Goal: Task Accomplishment & Management: Use online tool/utility

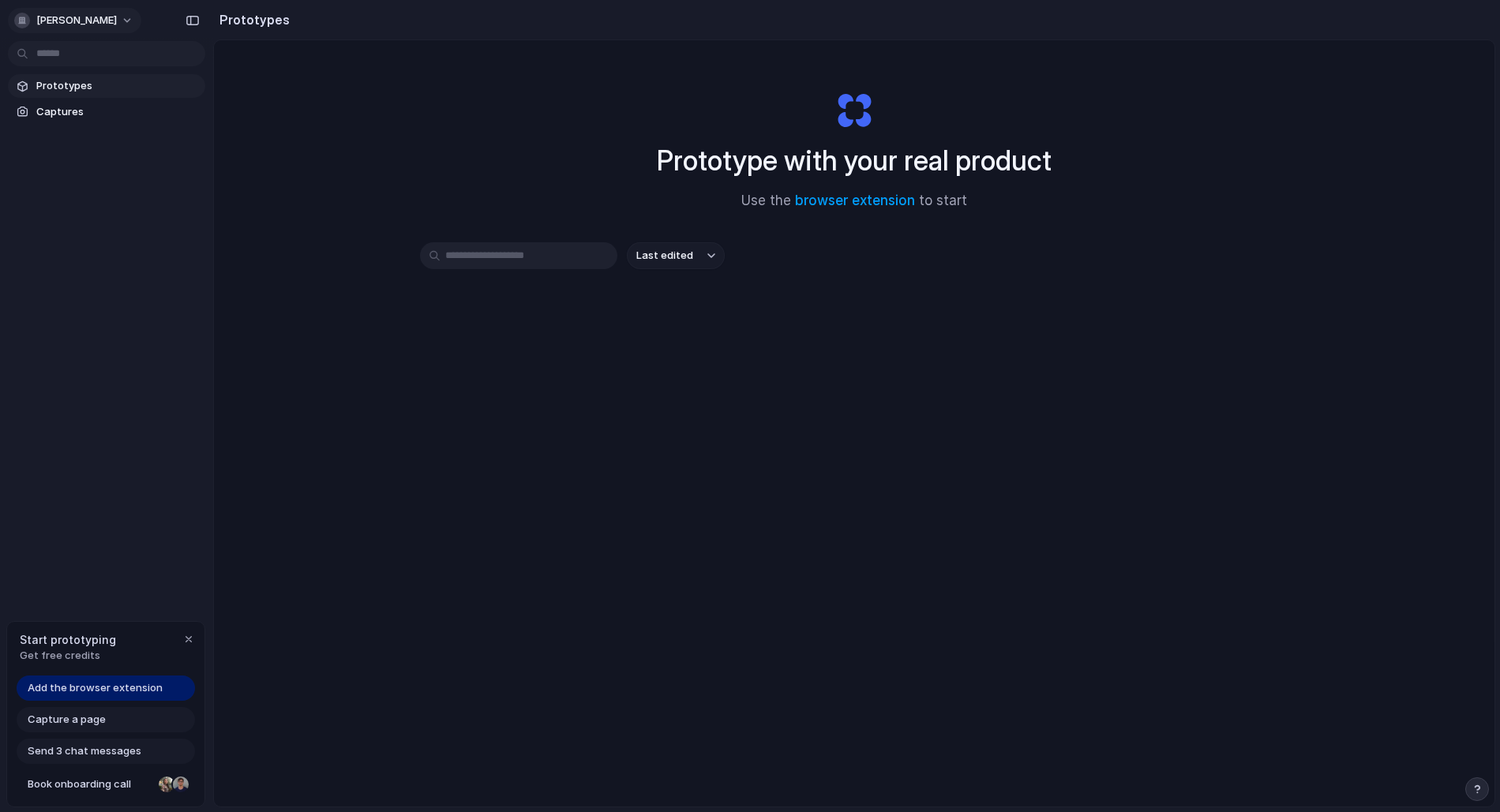
click at [140, 13] on button "[PERSON_NAME]" at bounding box center [74, 20] width 134 height 25
click at [80, 55] on li "Settings" at bounding box center [77, 55] width 131 height 25
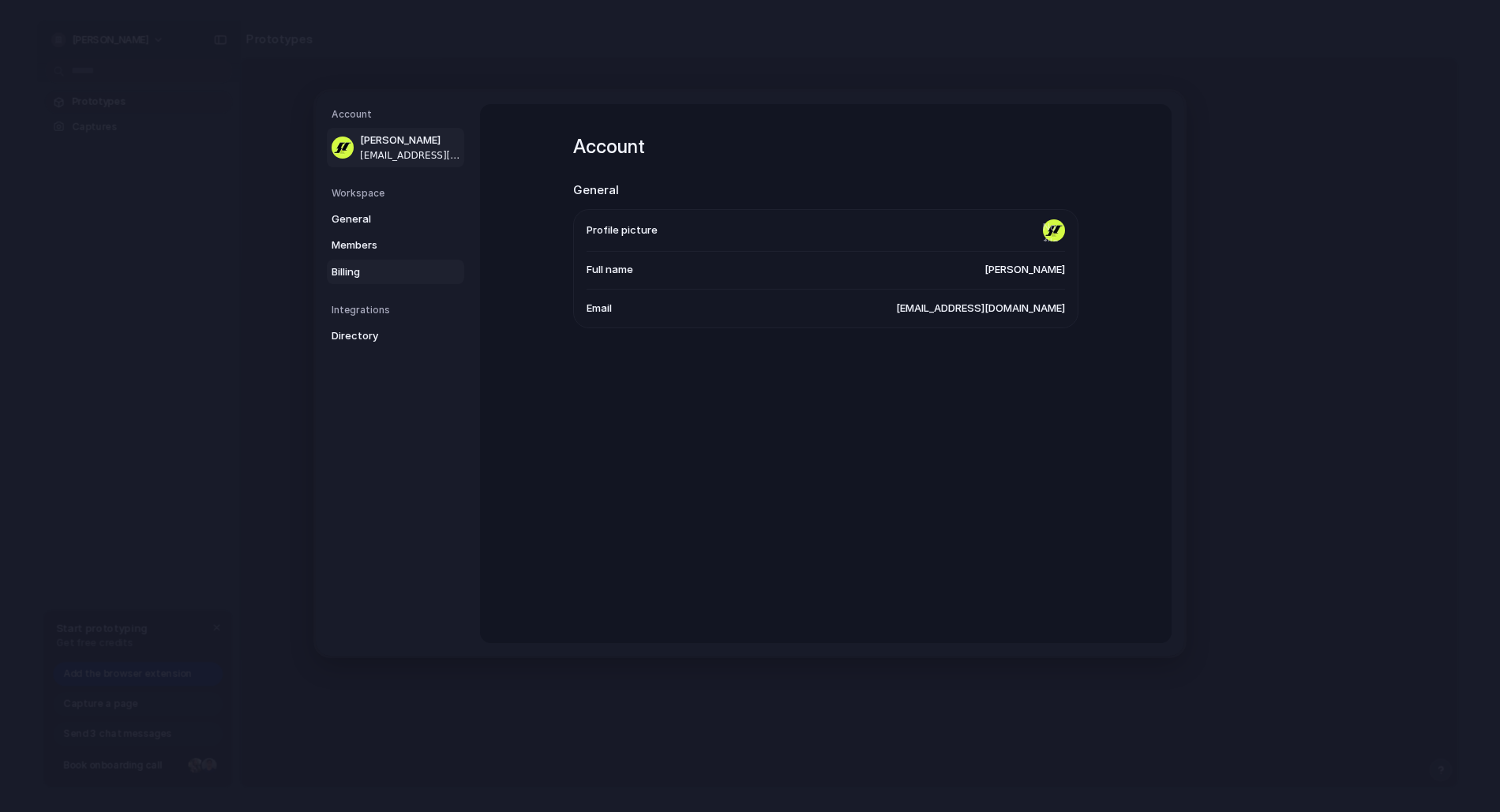
click at [380, 267] on span "Billing" at bounding box center [382, 272] width 101 height 16
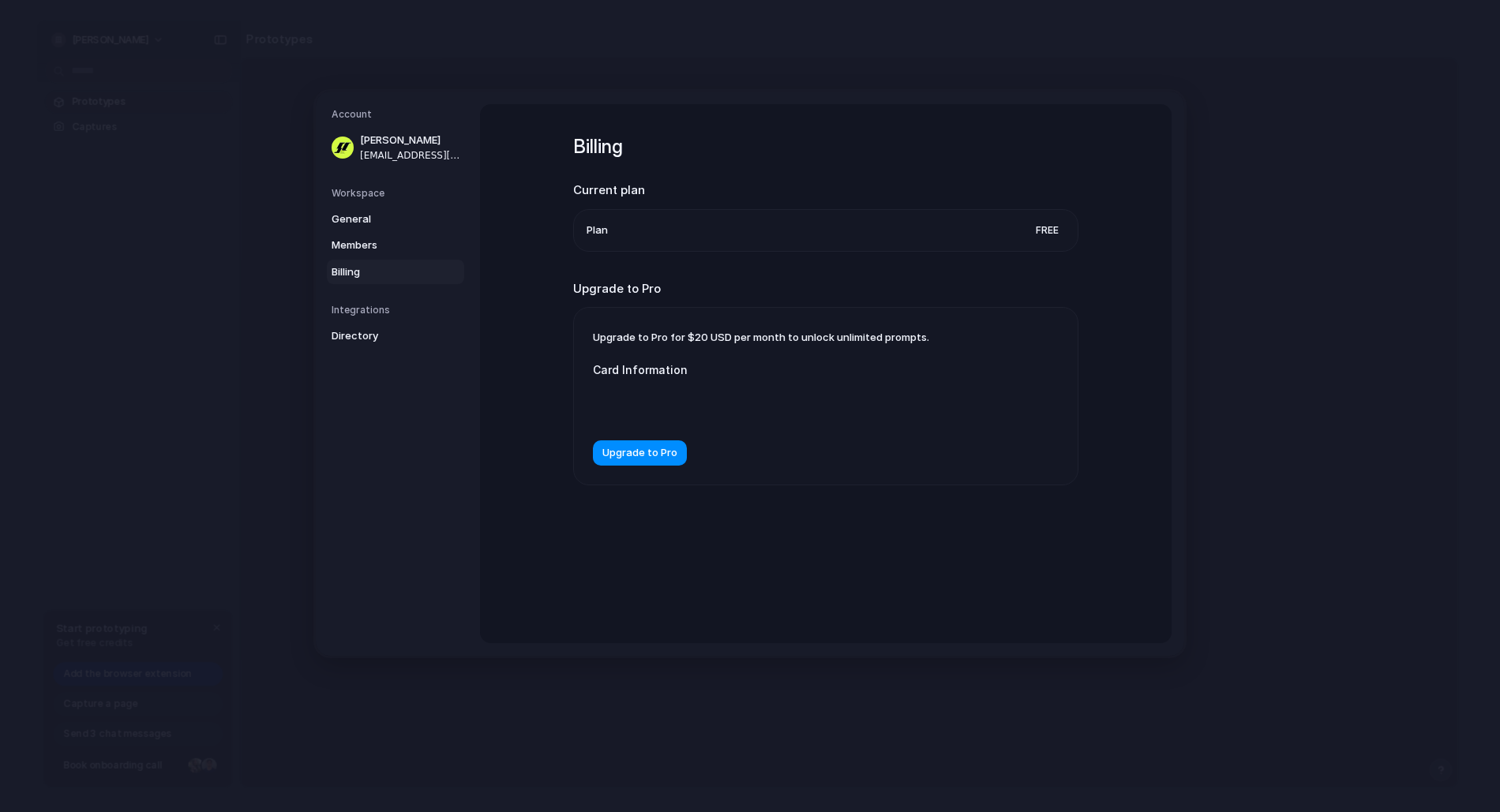
drag, startPoint x: 671, startPoint y: 334, endPoint x: 796, endPoint y: 334, distance: 125.0
click at [796, 334] on span "Upgrade to Pro for $20 USD per month to unlock unlimited prompts." at bounding box center [761, 337] width 336 height 13
click at [377, 250] on span "Members" at bounding box center [382, 246] width 101 height 16
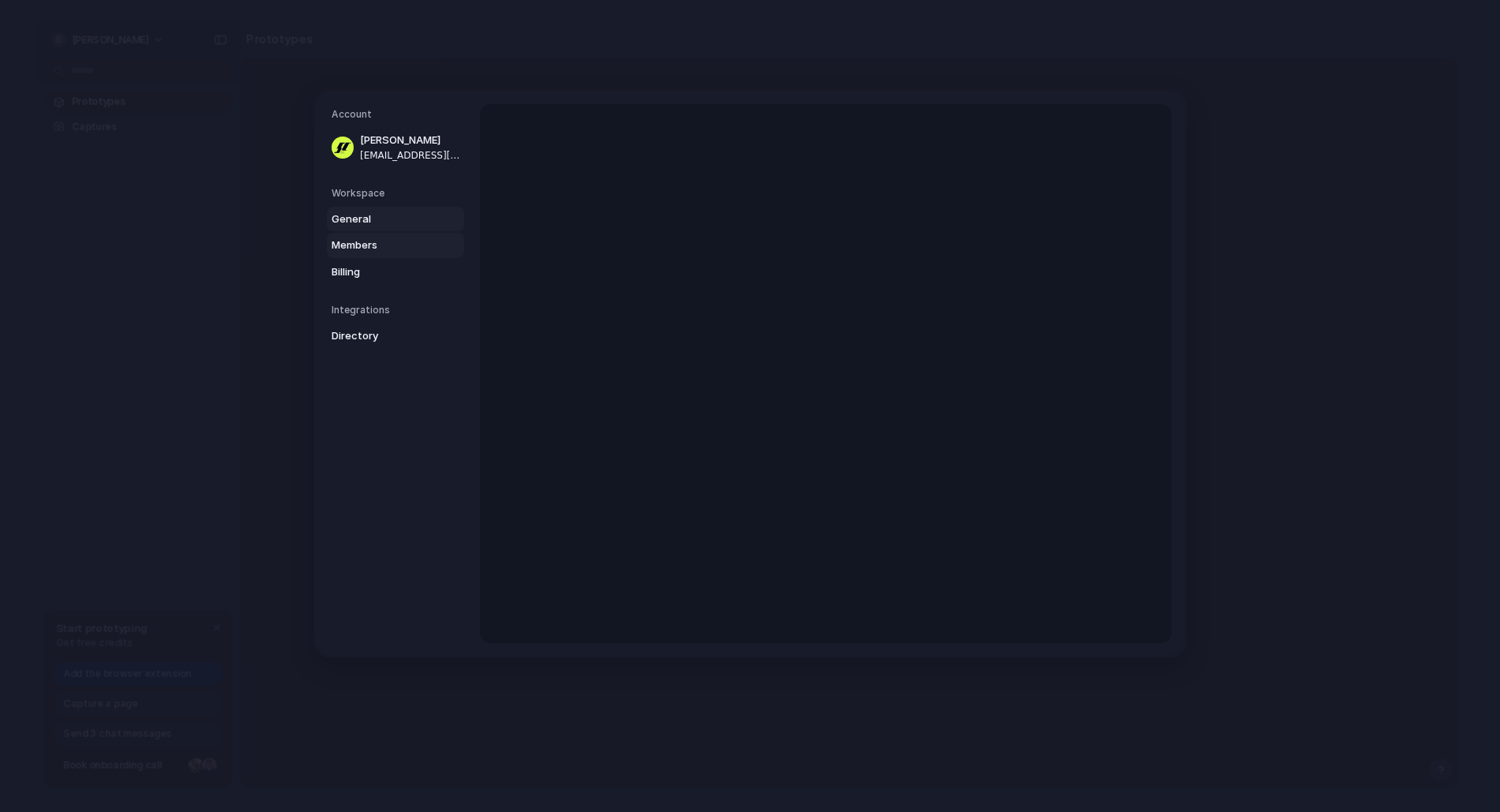
click at [377, 220] on span "General" at bounding box center [382, 219] width 101 height 16
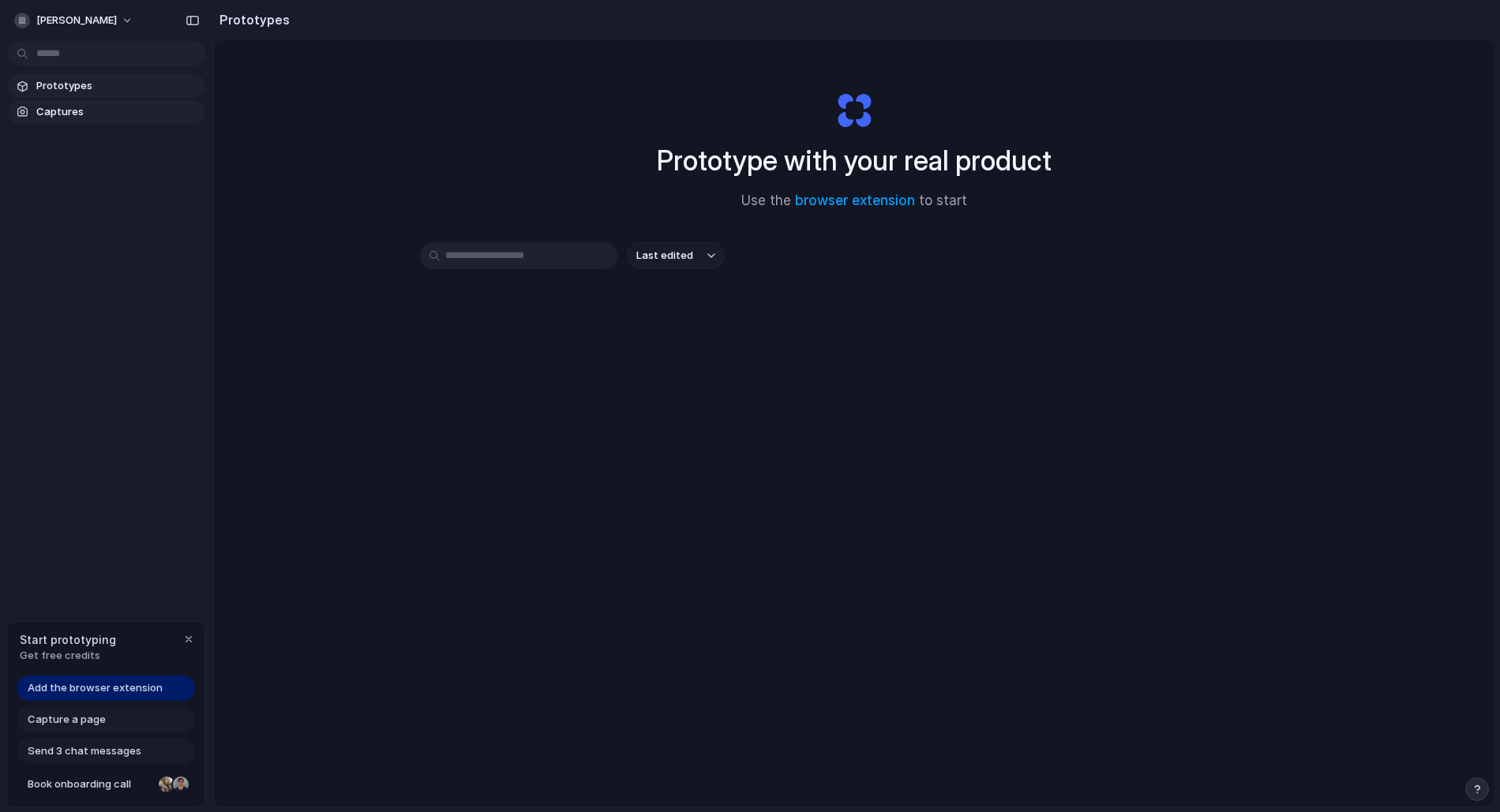
click at [66, 107] on span "Captures" at bounding box center [117, 112] width 163 height 16
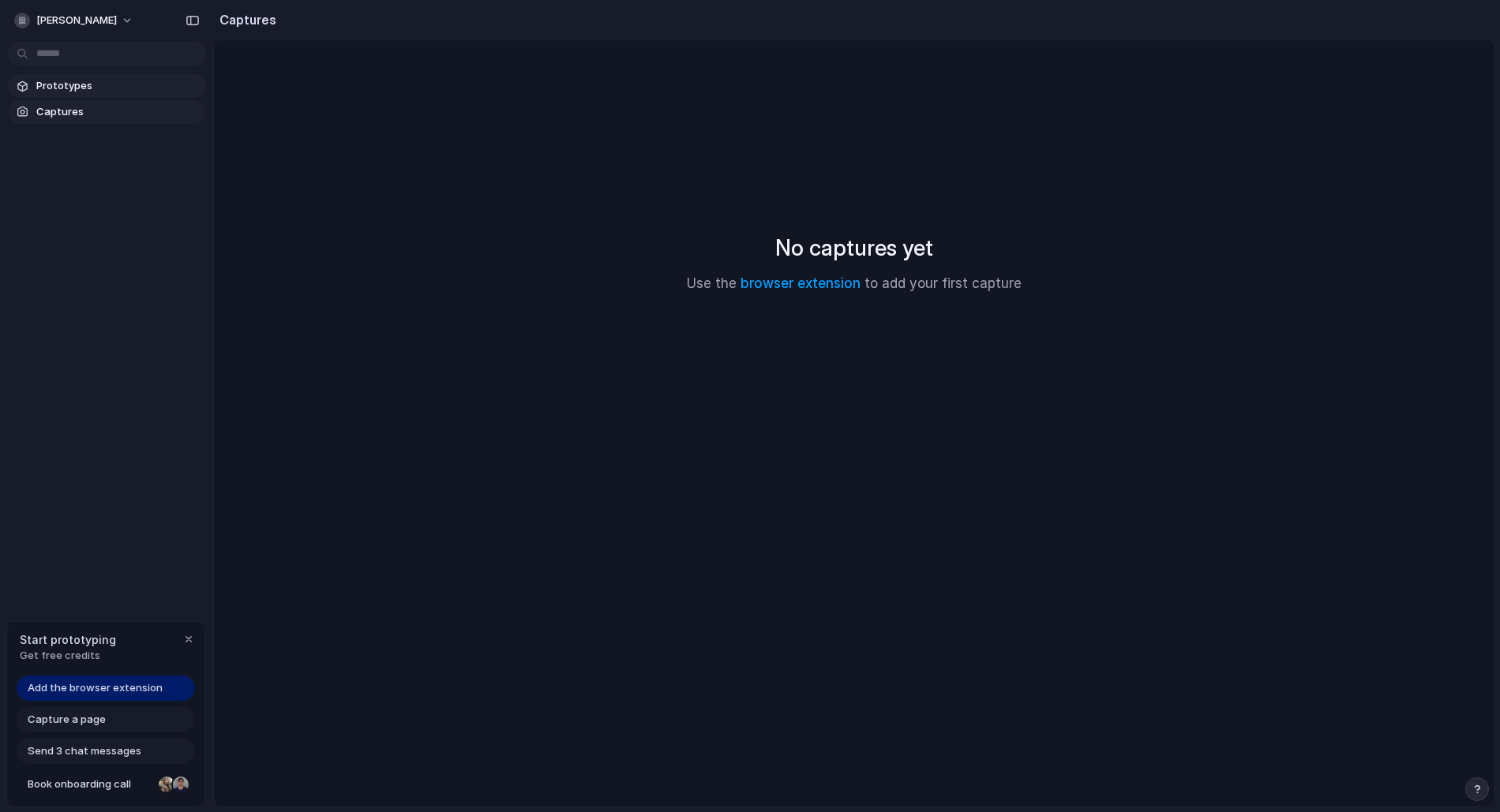
click at [76, 87] on span "Prototypes" at bounding box center [117, 86] width 163 height 16
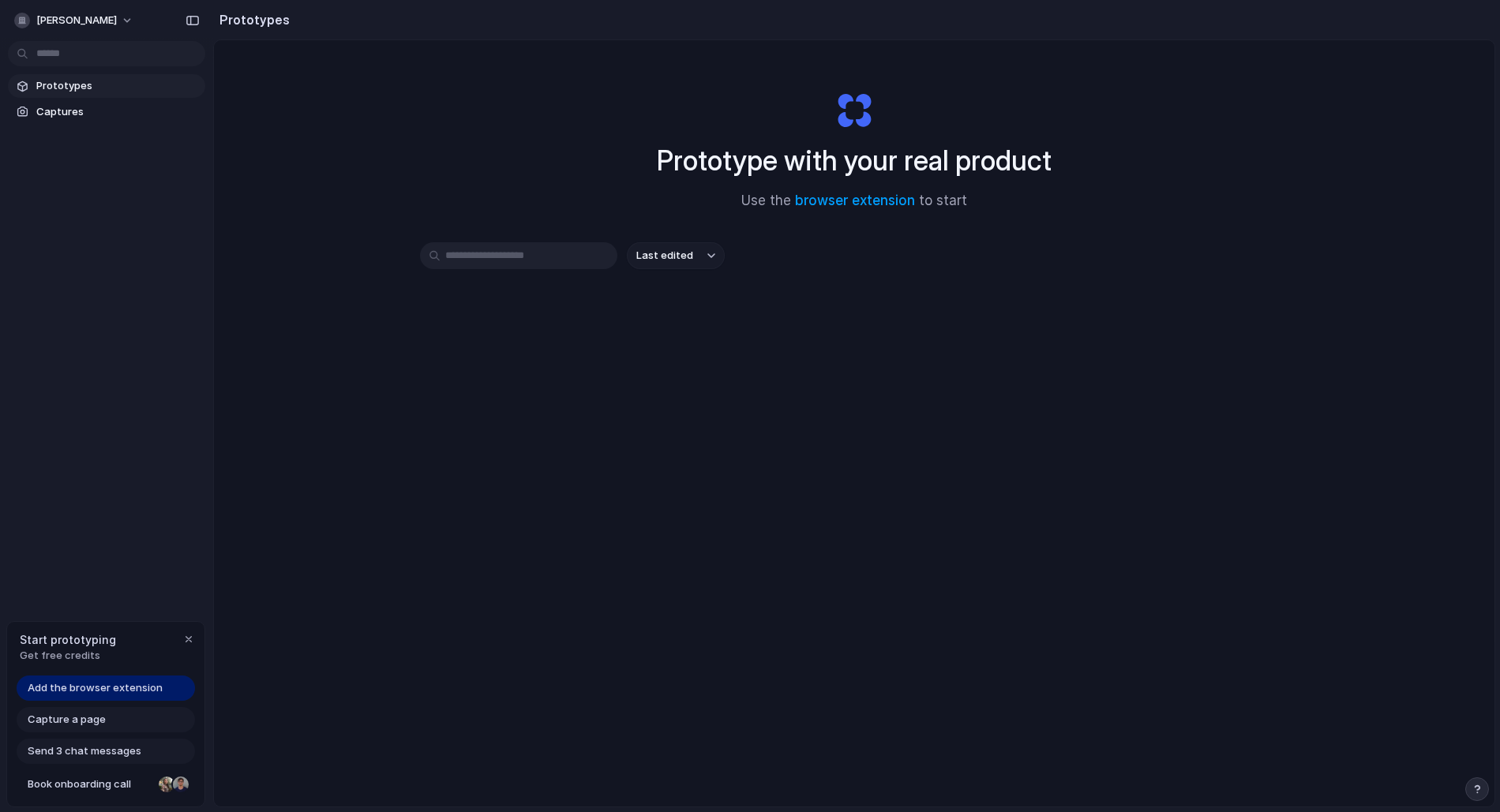
click at [91, 720] on span "Capture a page" at bounding box center [66, 720] width 78 height 16
click at [149, 686] on span "Add the browser extension" at bounding box center [95, 688] width 135 height 16
click at [117, 689] on span "Add the browser extension" at bounding box center [95, 688] width 135 height 16
click at [98, 672] on div "Start prototyping Get free credits Add the browser extension Capture a page Sen…" at bounding box center [105, 715] width 199 height 187
click at [184, 638] on div "button" at bounding box center [189, 640] width 13 height 13
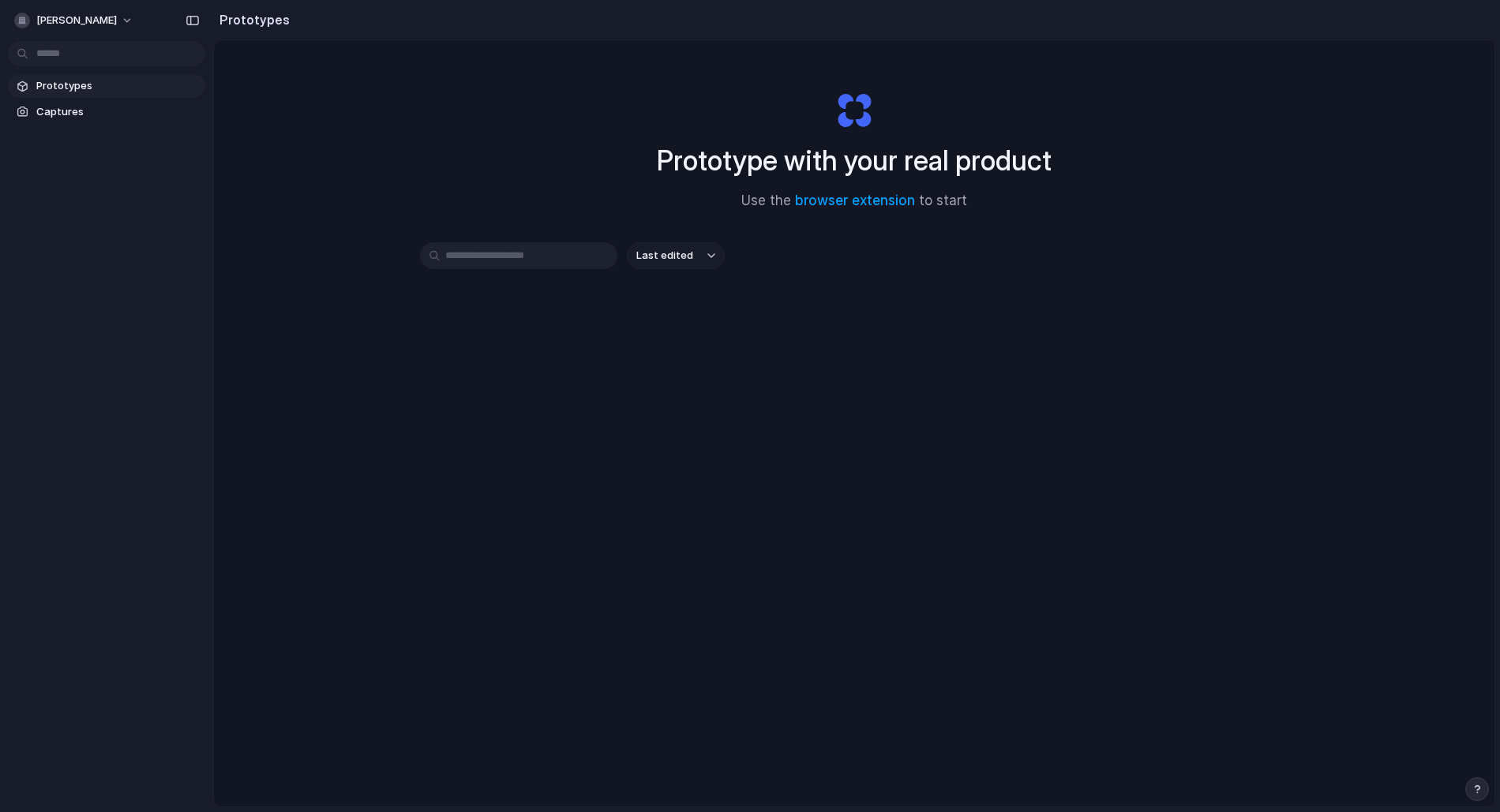
drag, startPoint x: 184, startPoint y: 638, endPoint x: 59, endPoint y: 543, distance: 157.0
click at [53, 555] on div "samrat-chowdhury Prototypes Captures" at bounding box center [106, 406] width 213 height 812
click at [82, 4] on div "[PERSON_NAME]" at bounding box center [106, 19] width 213 height 38
click at [81, 32] on button "[PERSON_NAME]" at bounding box center [74, 20] width 134 height 25
click at [79, 53] on li "Settings" at bounding box center [77, 55] width 131 height 25
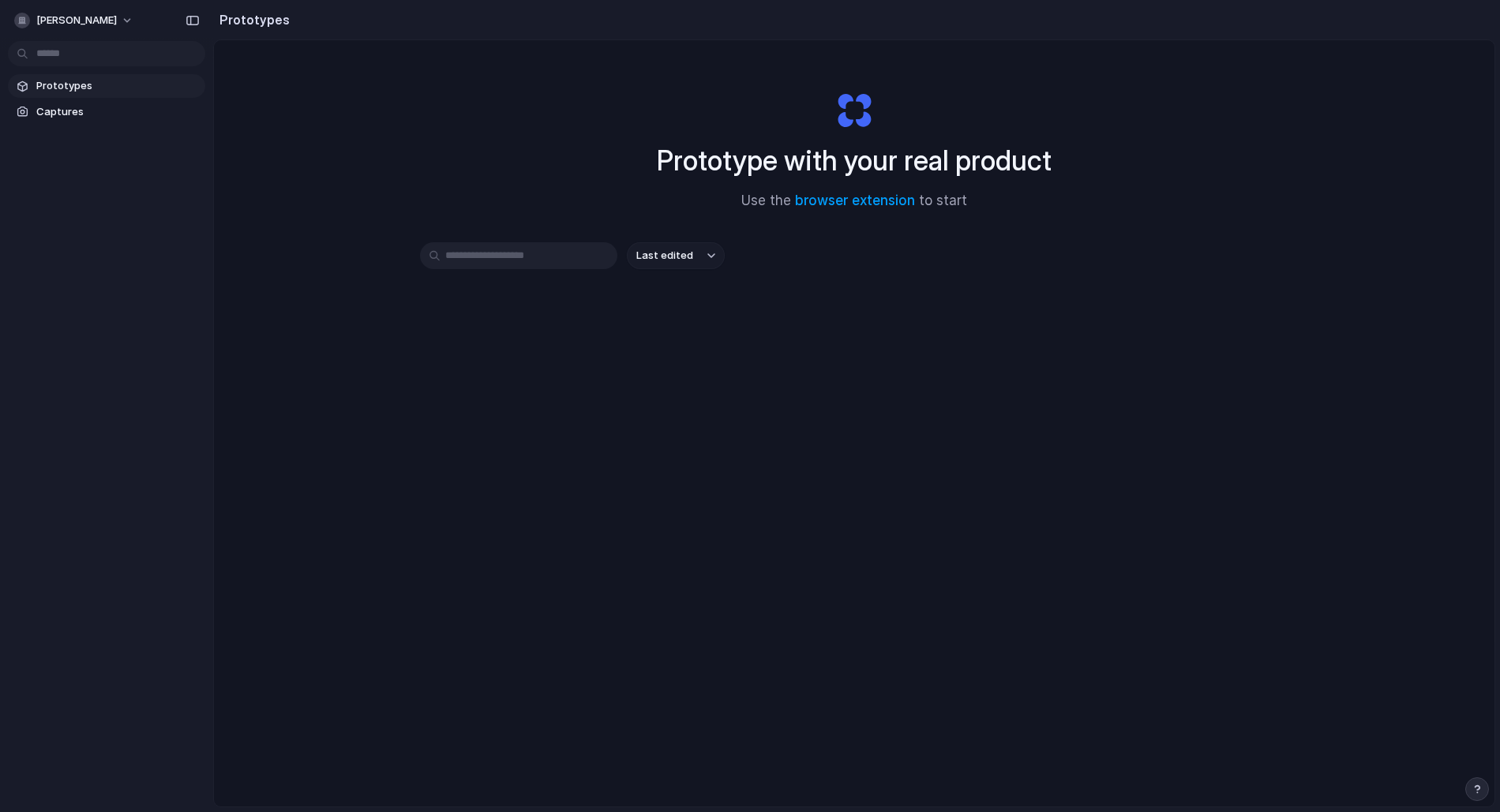
click at [1483, 781] on button "button" at bounding box center [1477, 789] width 23 height 23
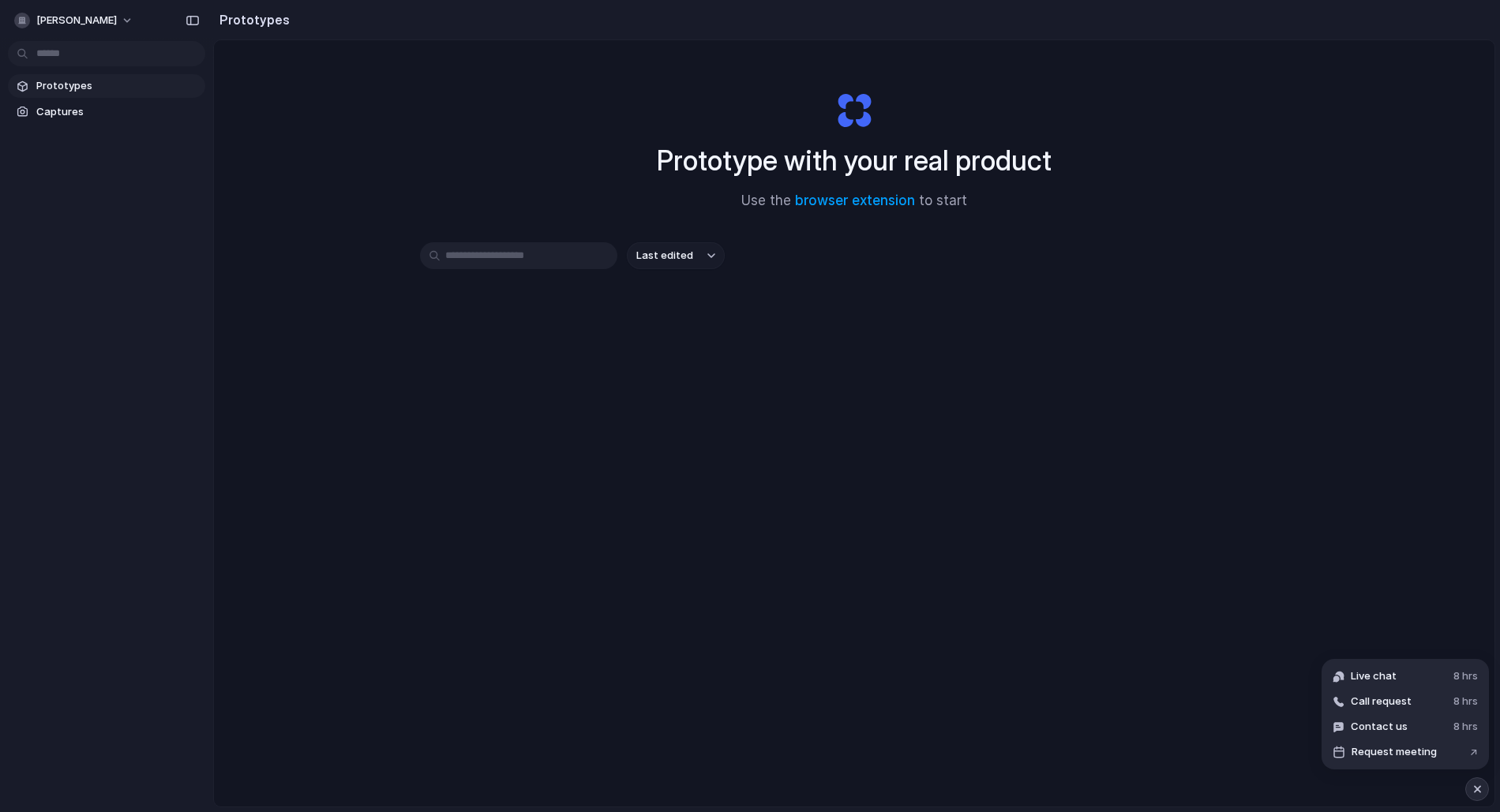
click at [1185, 671] on div "Prototype with your real product Use the browser extension to start Last edited" at bounding box center [854, 465] width 1281 height 850
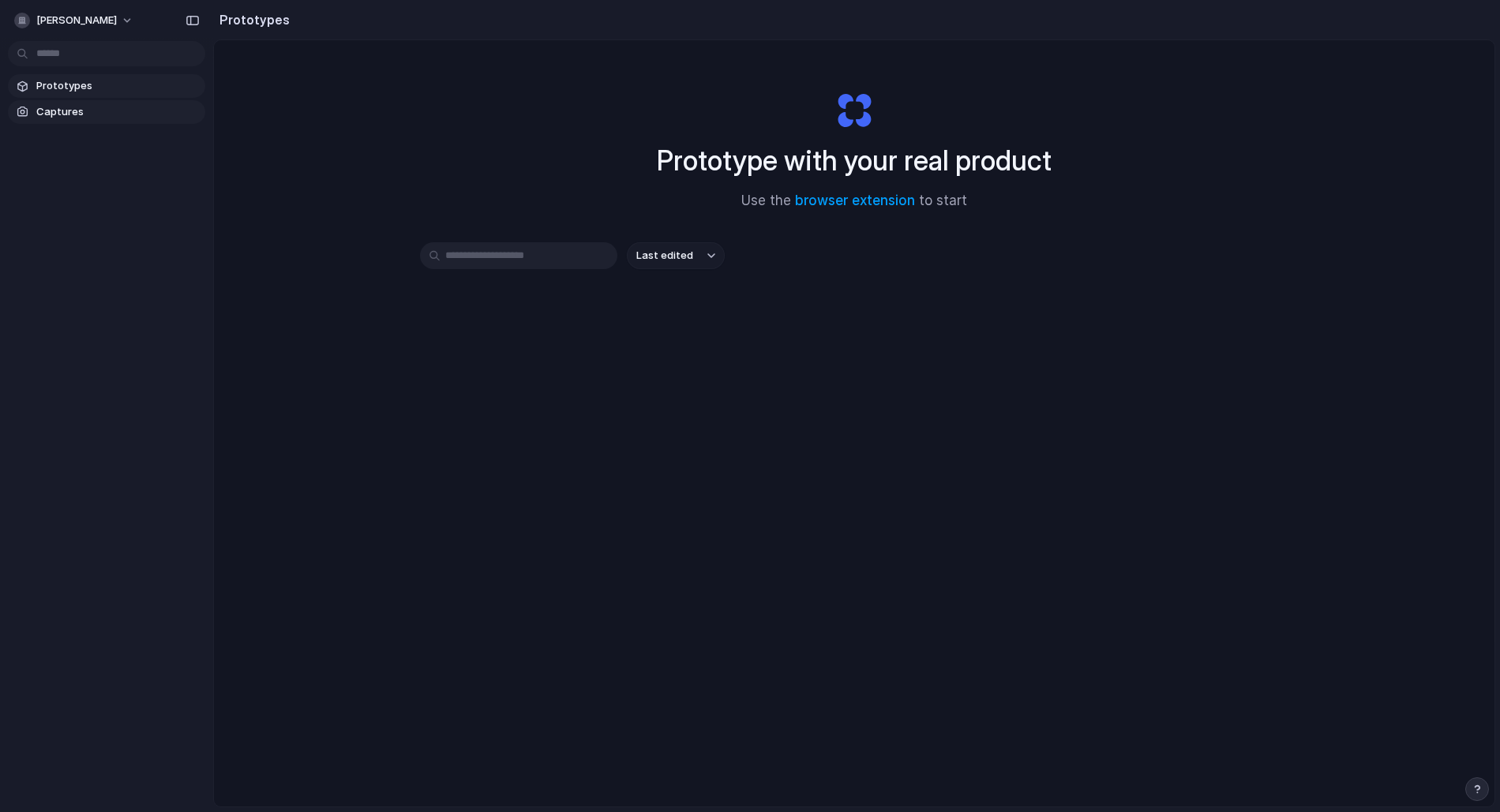
click at [143, 110] on span "Captures" at bounding box center [117, 112] width 163 height 16
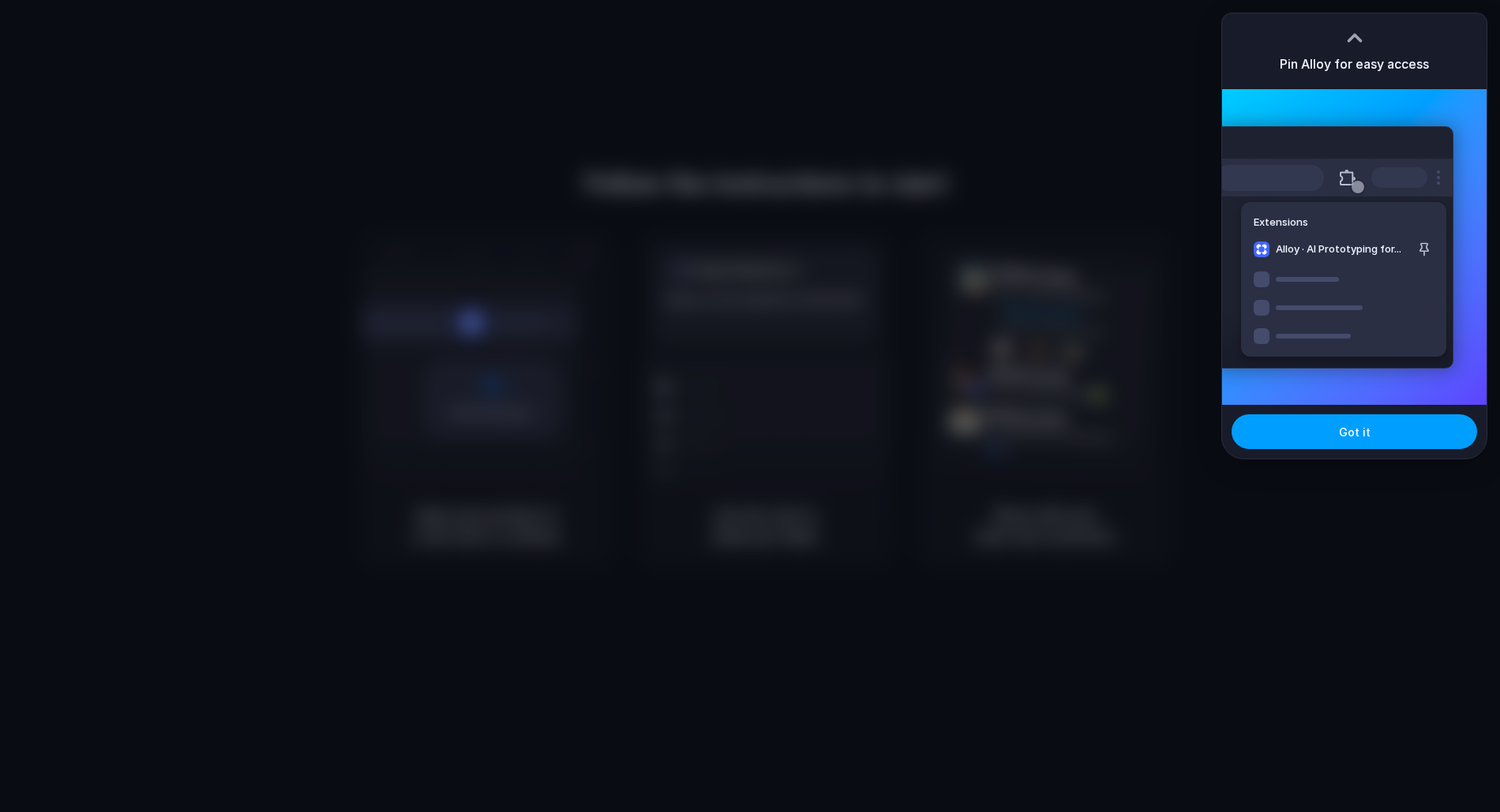
click at [1386, 427] on button "Got it" at bounding box center [1354, 432] width 246 height 34
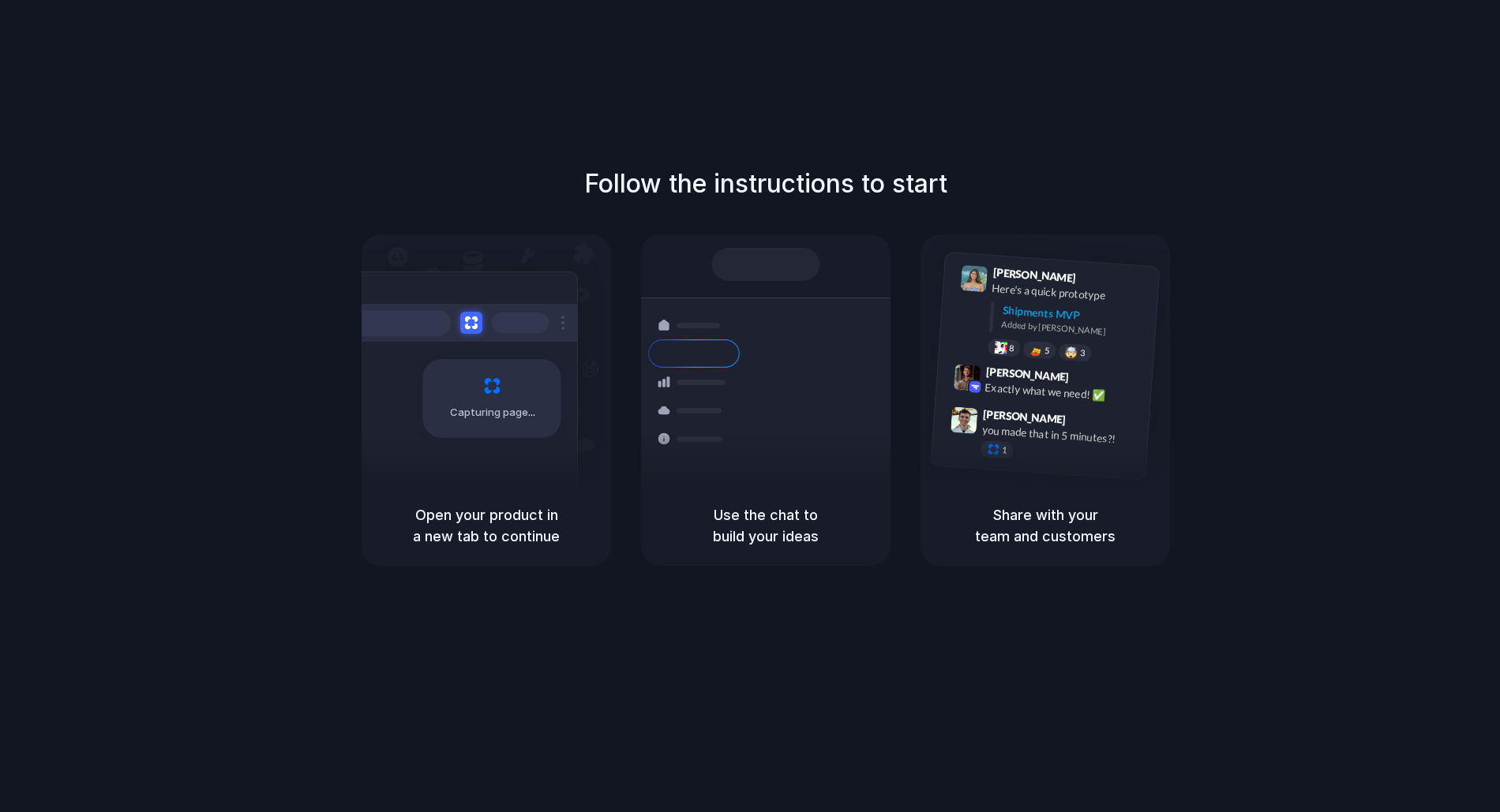
click at [255, 427] on div "Follow the instructions to start Capturing page Open your product in a new tab …" at bounding box center [766, 365] width 1500 height 401
click at [750, 407] on div at bounding box center [750, 407] width 0 height 0
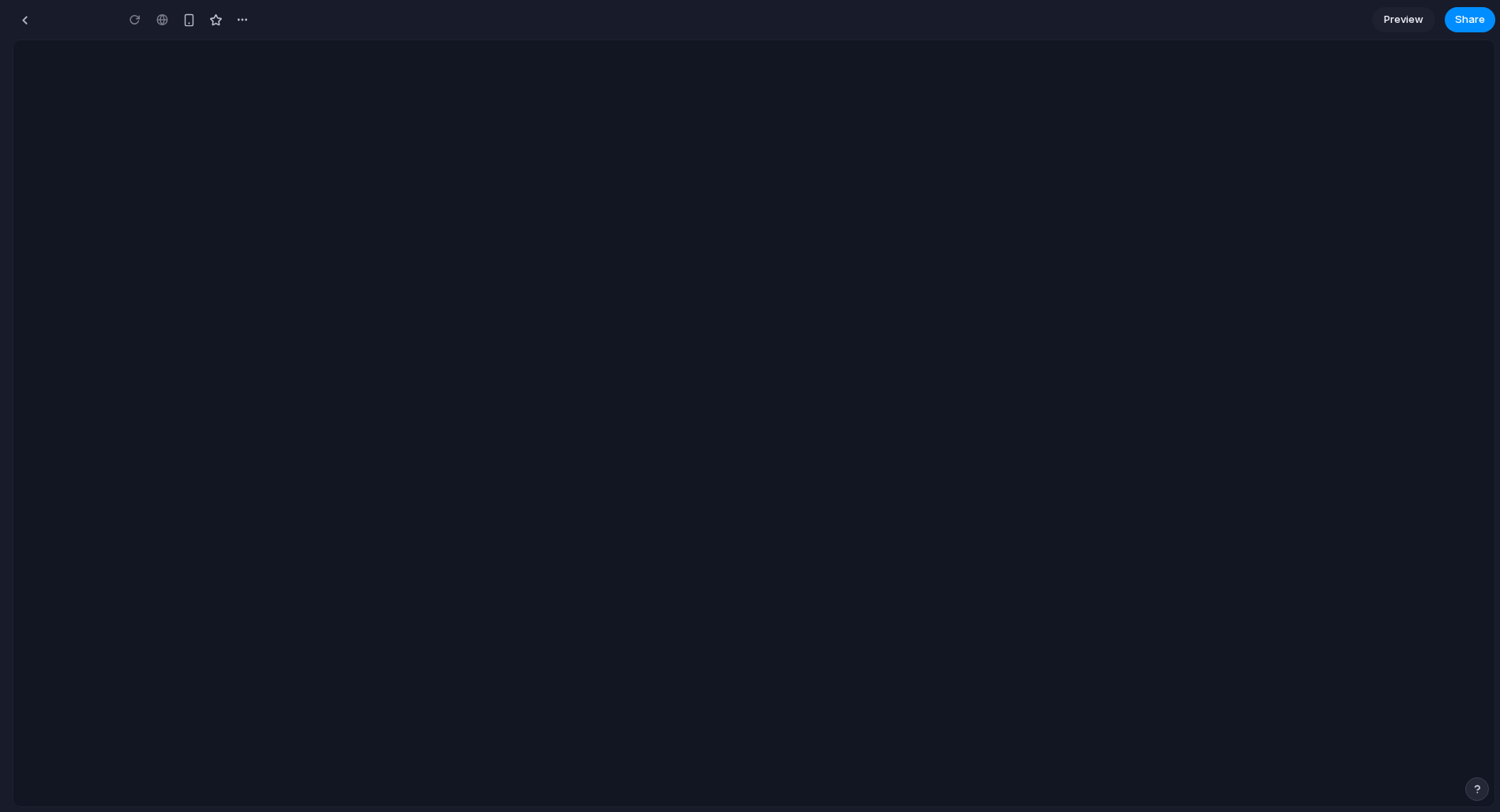
type input "**********"
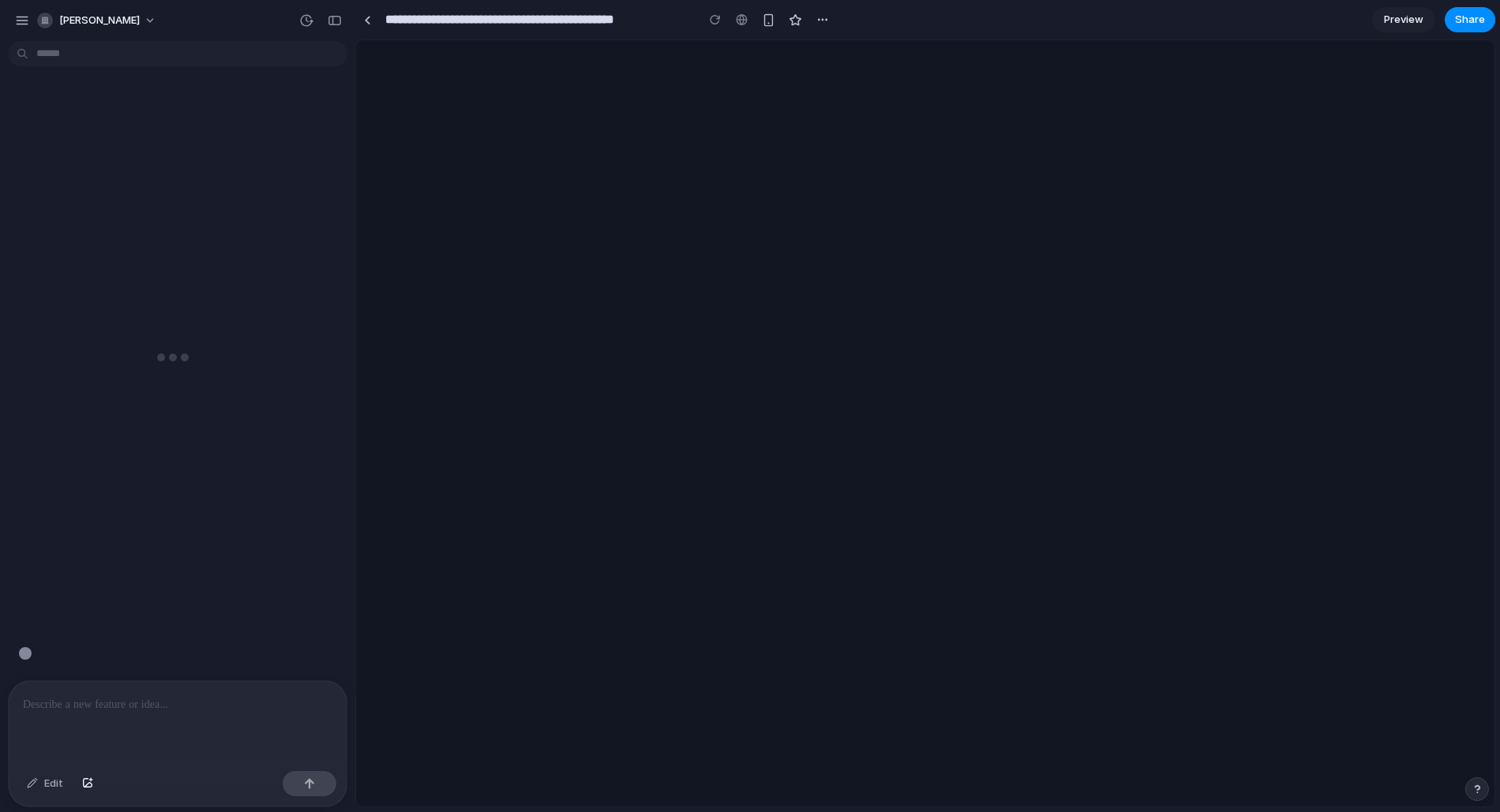
click at [1475, 796] on button "button" at bounding box center [1477, 789] width 23 height 23
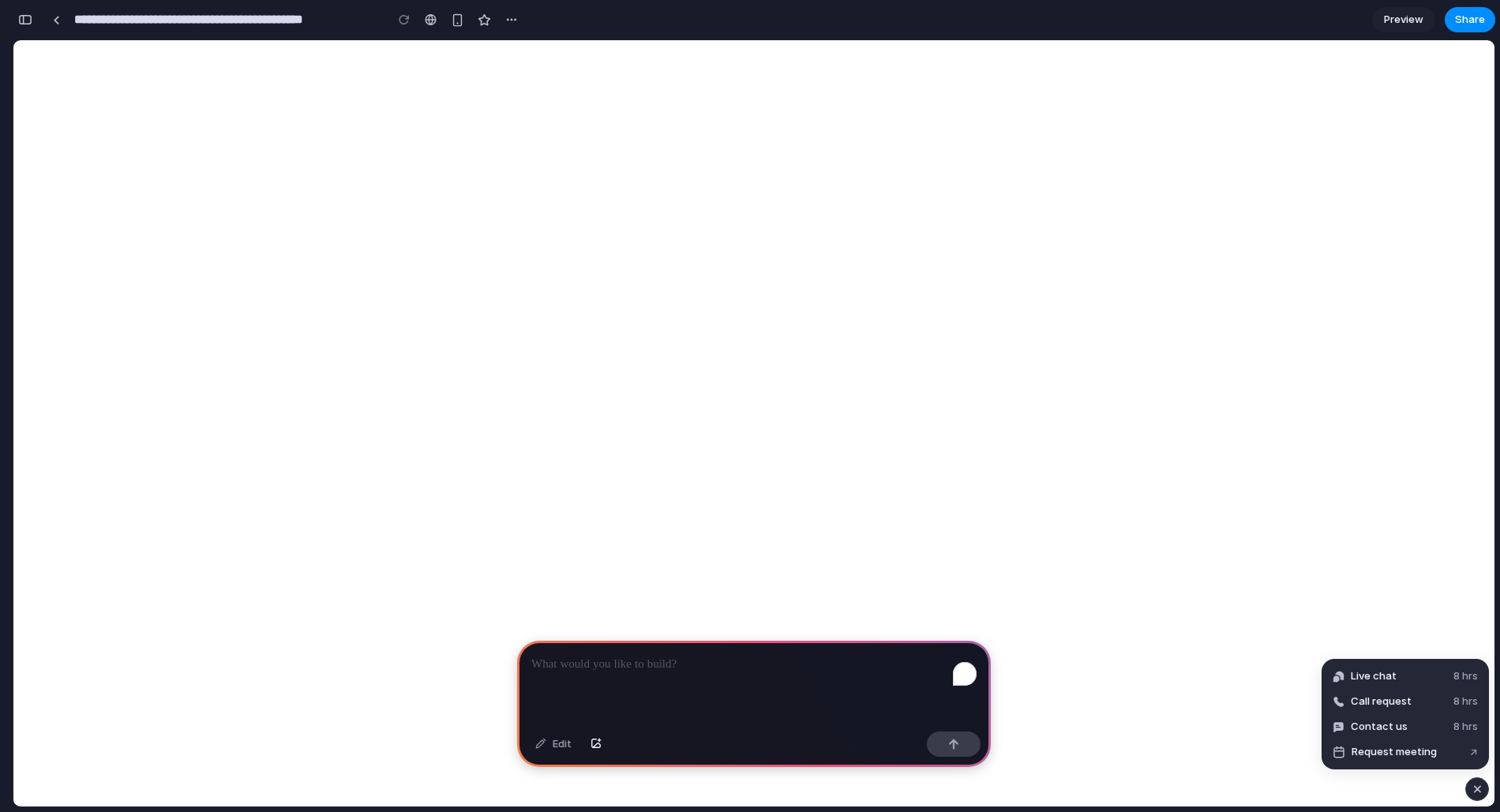
click at [1475, 796] on div "button" at bounding box center [1478, 790] width 14 height 19
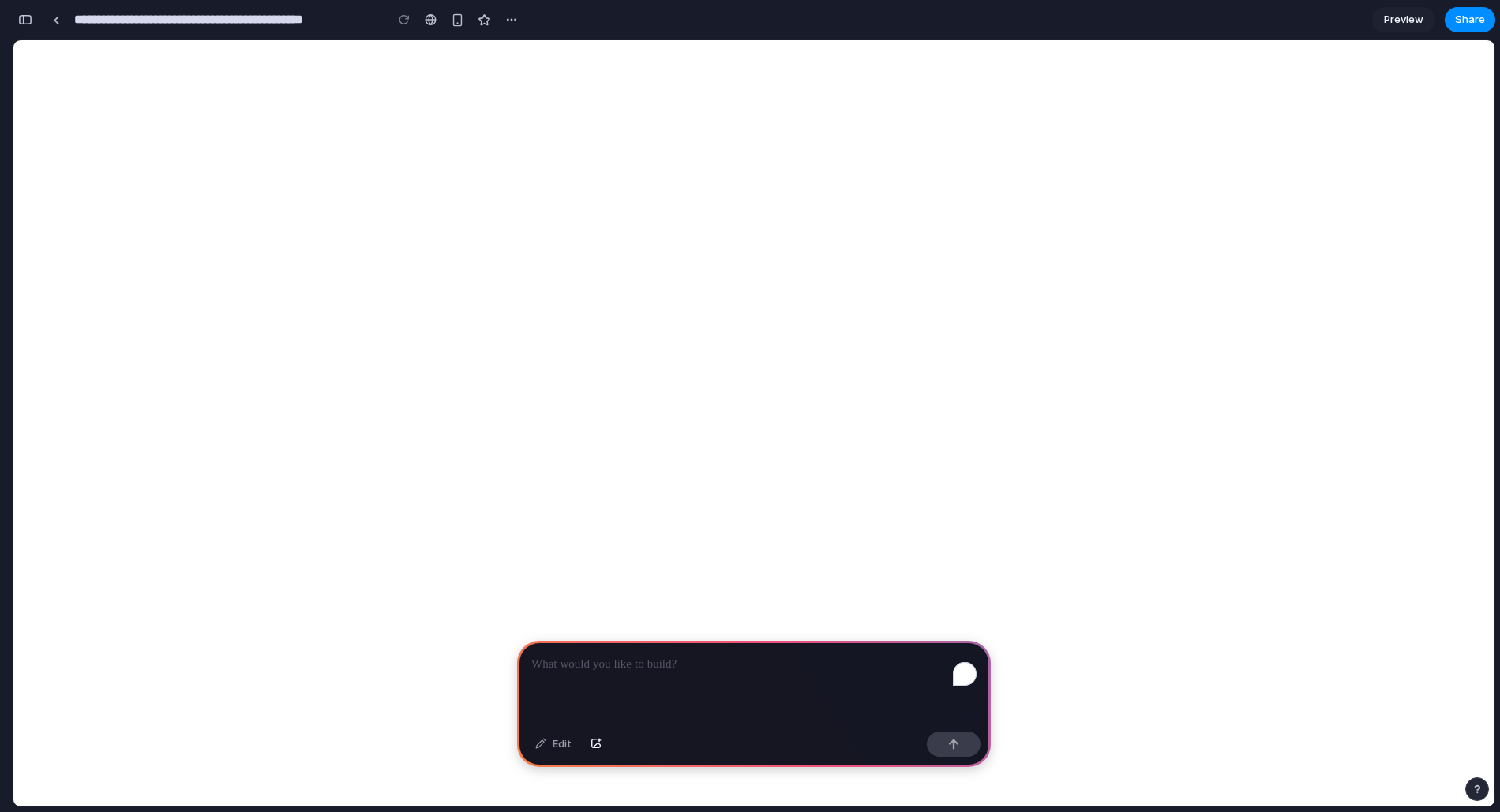
click at [1475, 796] on button "button" at bounding box center [1477, 789] width 23 height 23
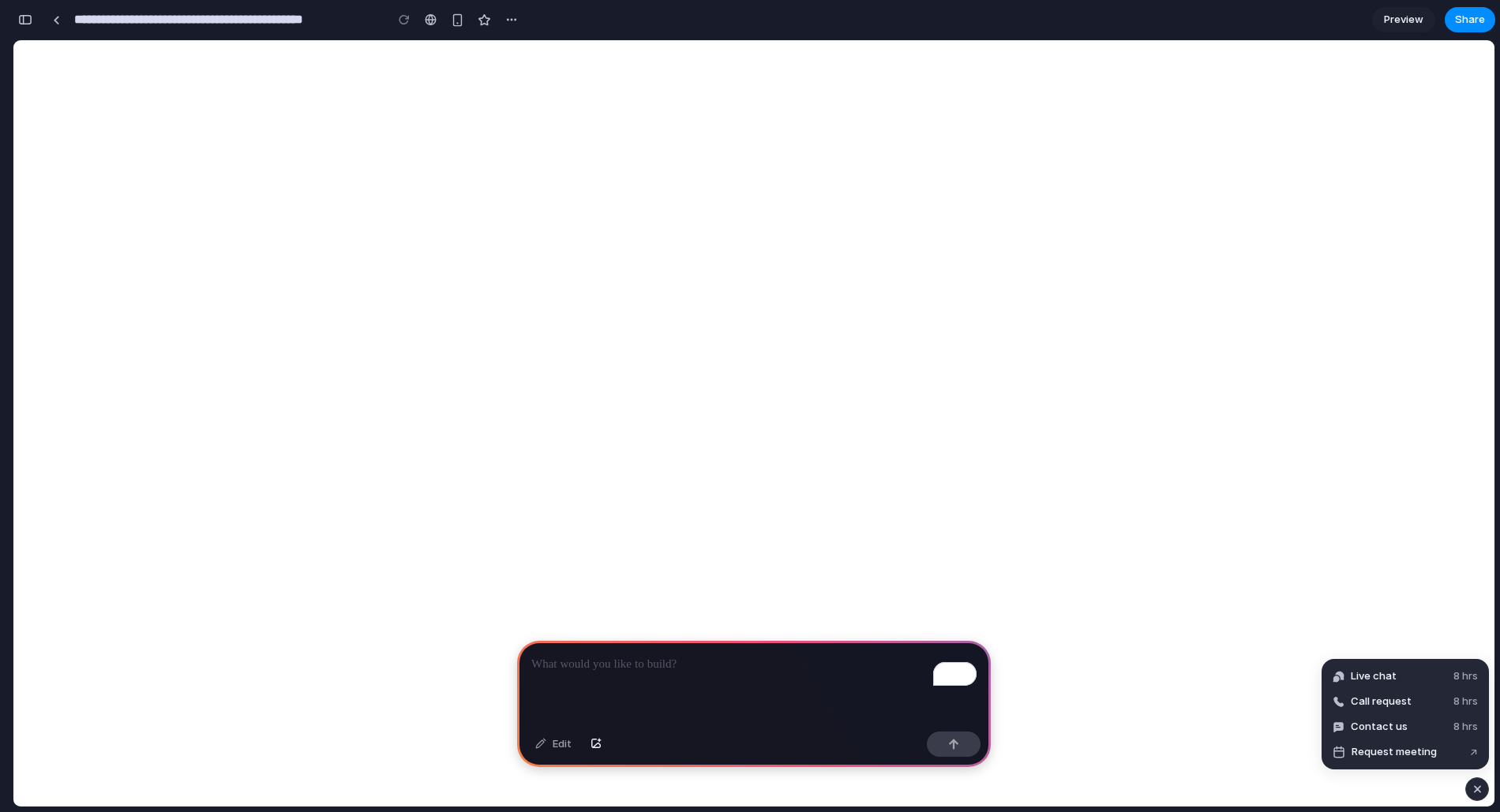
click at [1475, 796] on div "button" at bounding box center [1478, 790] width 14 height 19
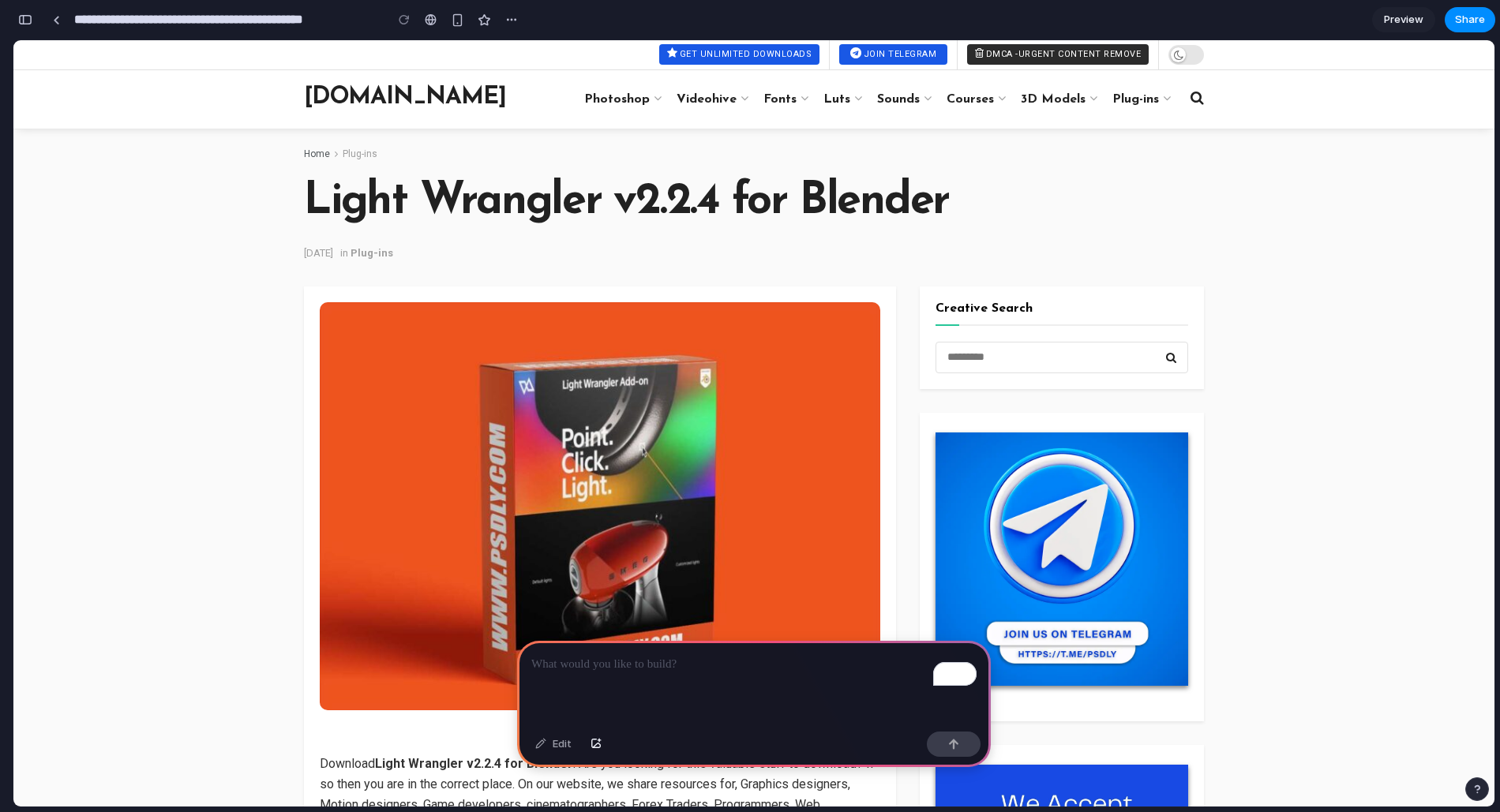
click at [867, 371] on img at bounding box center [600, 506] width 560 height 408
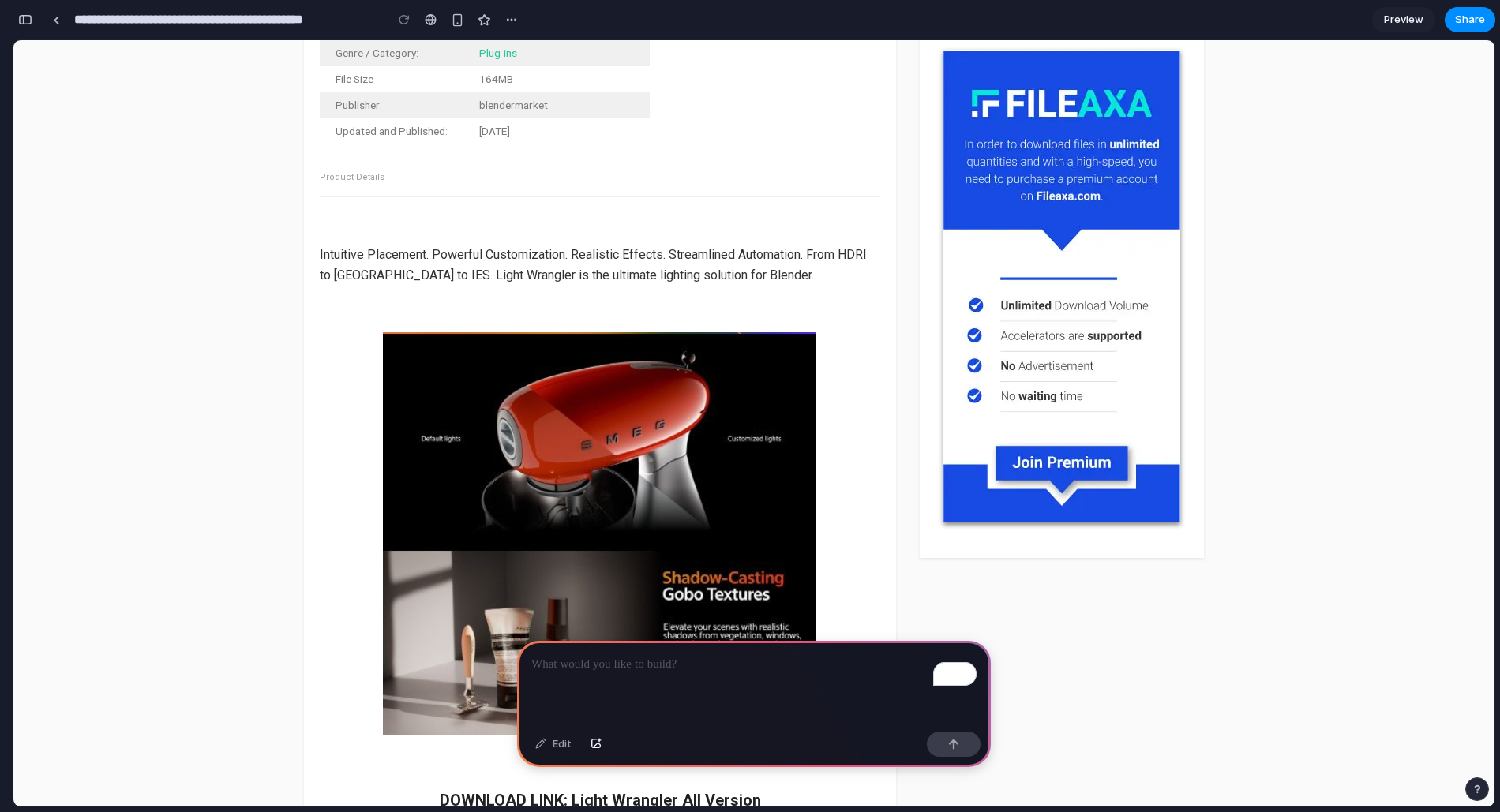
scroll to position [1084, 0]
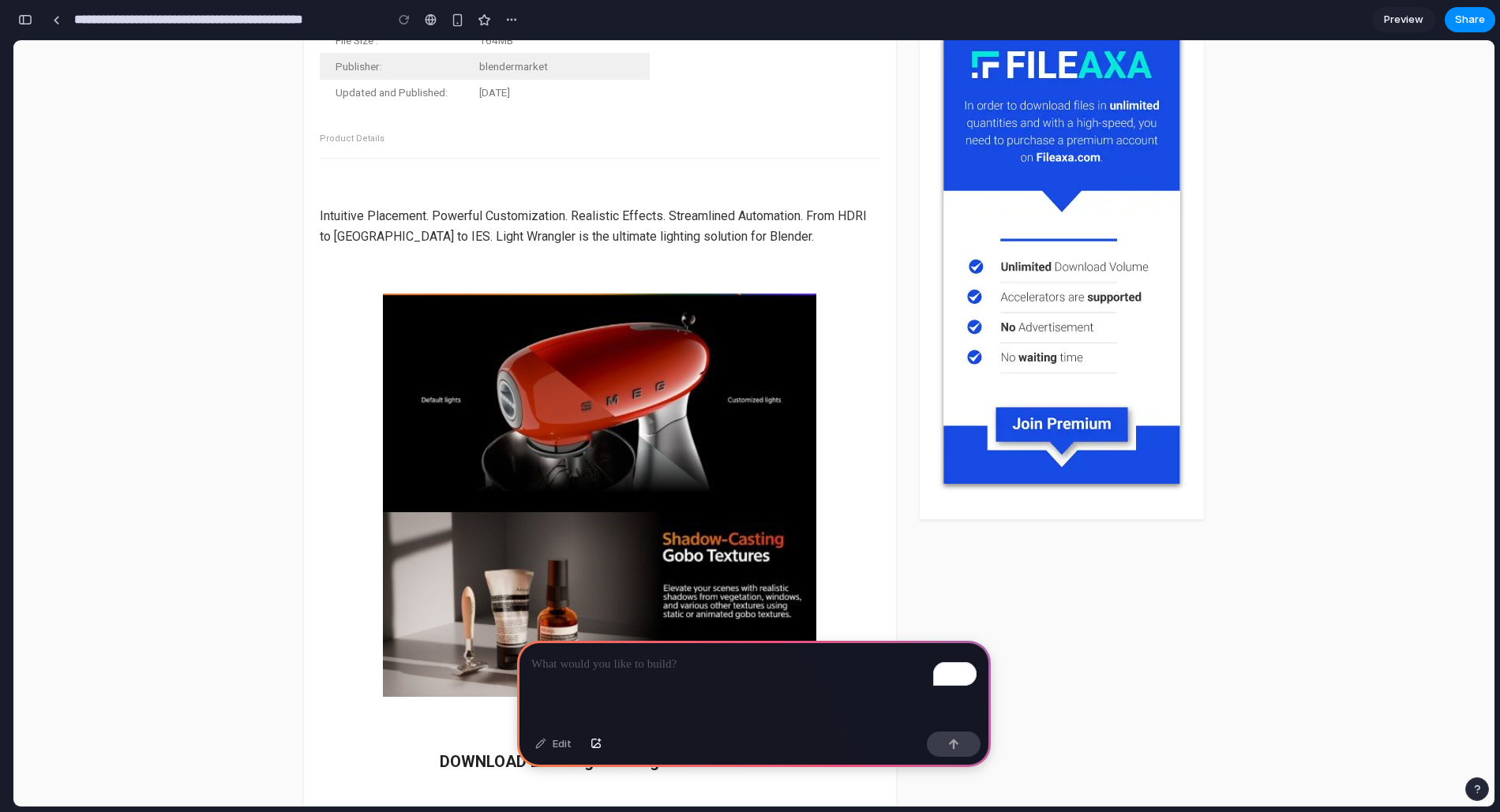
click at [745, 442] on img at bounding box center [600, 496] width 434 height 403
click at [1047, 431] on img at bounding box center [1061, 247] width 237 height 473
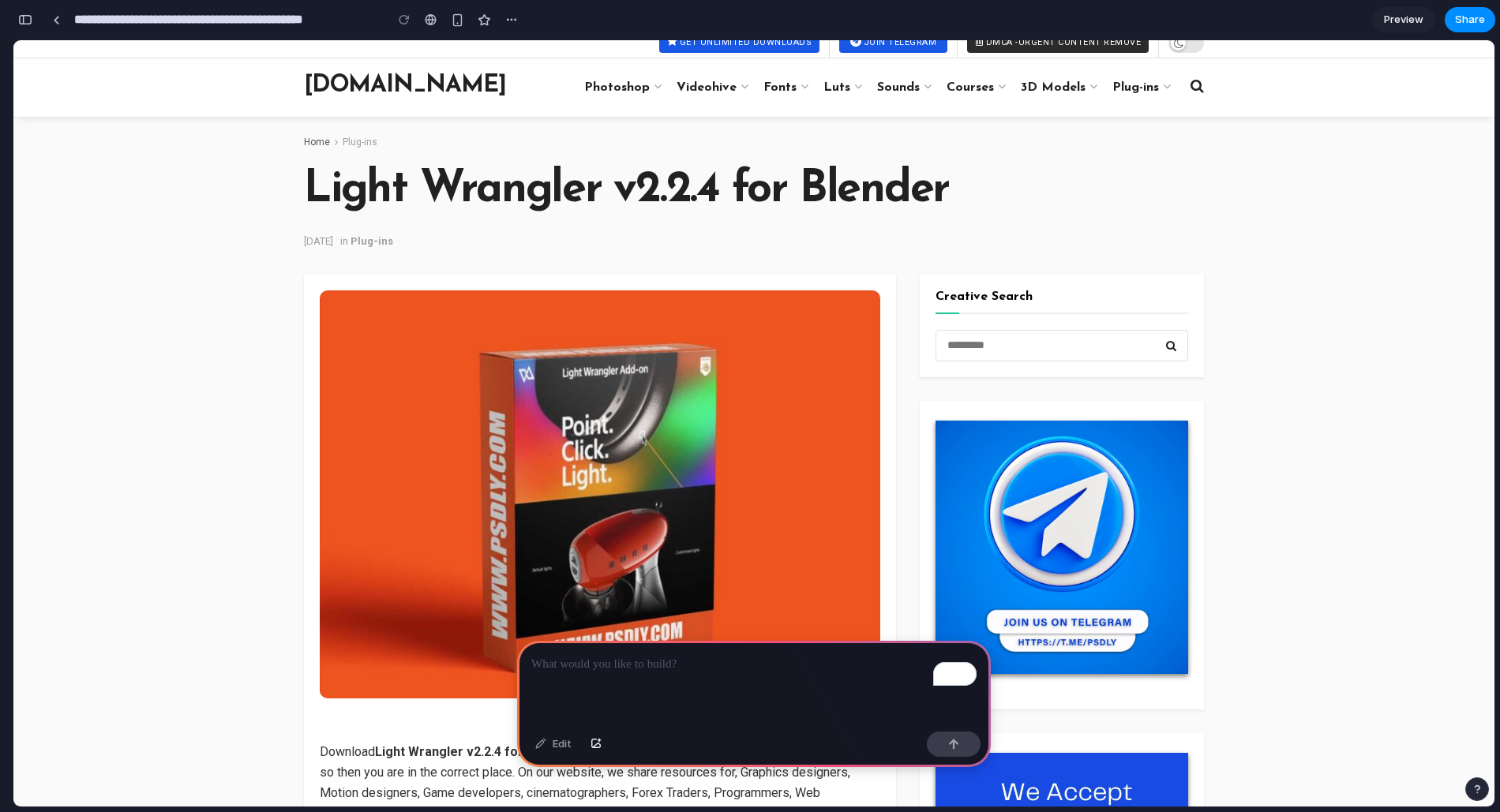
scroll to position [0, 0]
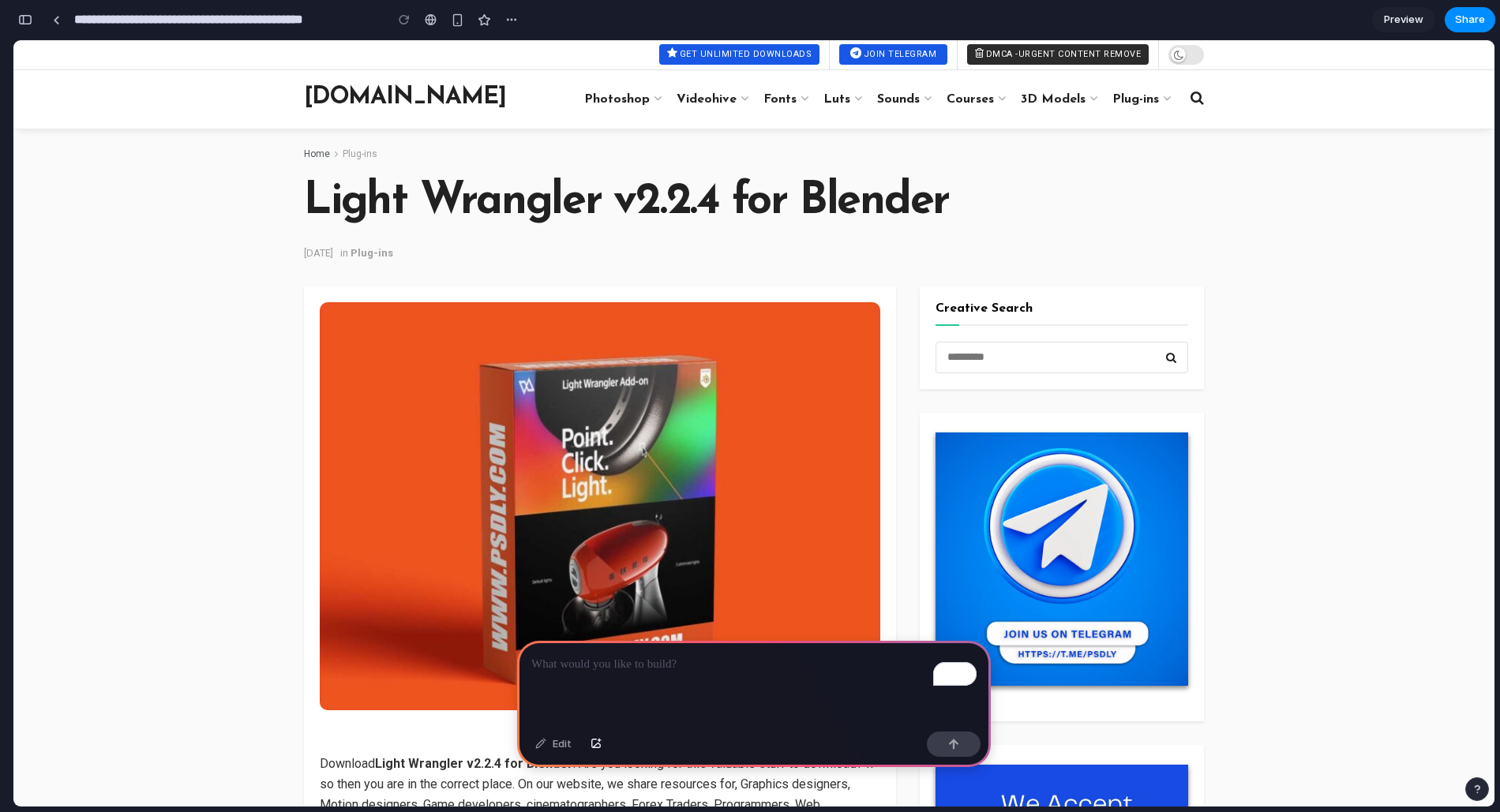
click at [660, 655] on p "To enrich screen reader interactions, please activate Accessibility in Grammarl…" at bounding box center [753, 665] width 446 height 19
click at [345, 210] on h1 "Light Wrangler v2.2.4 for Blender" at bounding box center [754, 203] width 900 height 49
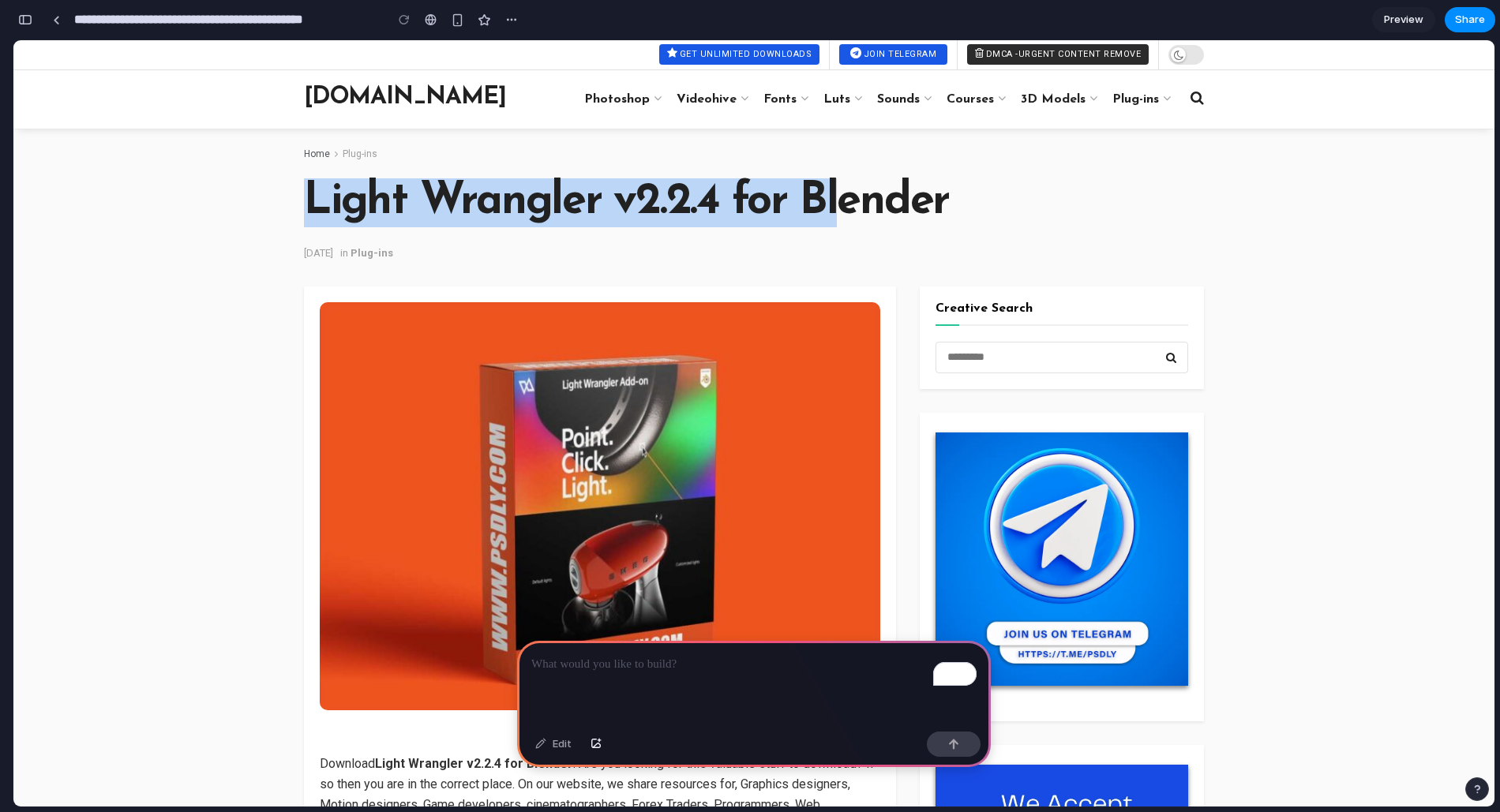
drag, startPoint x: 299, startPoint y: 202, endPoint x: 849, endPoint y: 219, distance: 550.3
click at [849, 219] on h1 "Light Wrangler v2.2.4 for Blender" at bounding box center [754, 203] width 900 height 49
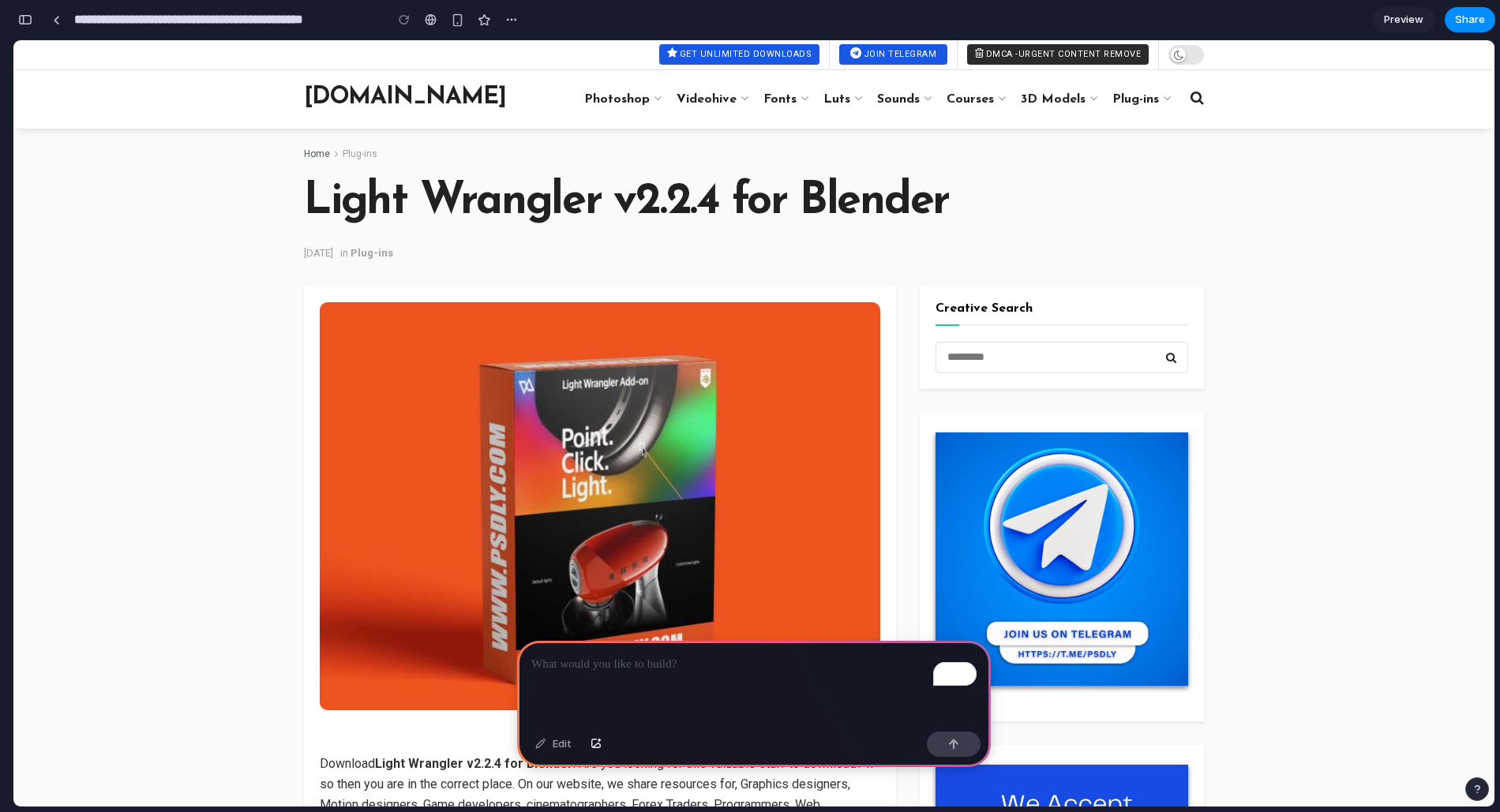
click at [693, 670] on p "To enrich screen reader interactions, please activate Accessibility in Grammarl…" at bounding box center [753, 665] width 446 height 19
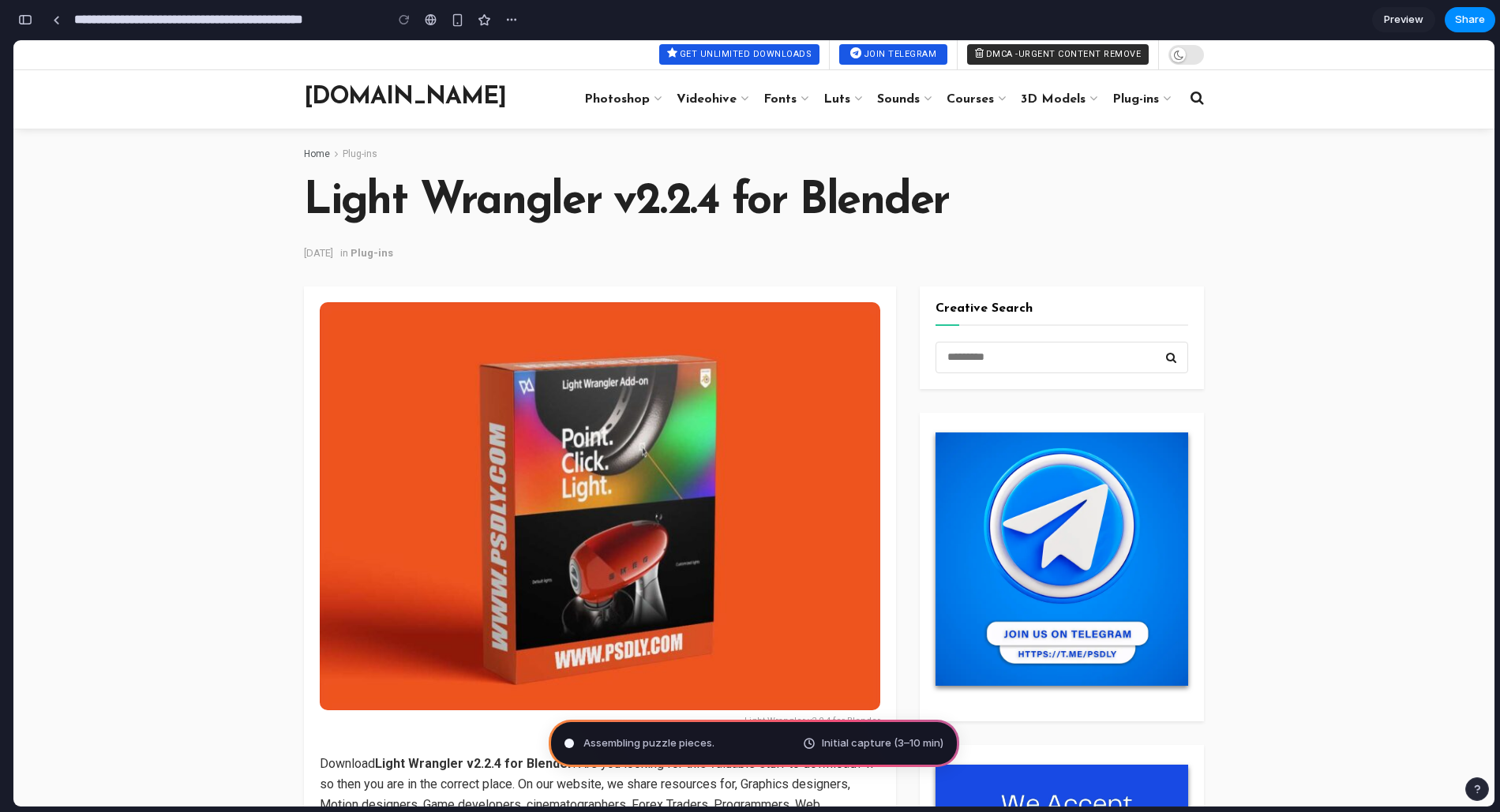
click at [379, 99] on link "[DOMAIN_NAME]" at bounding box center [405, 100] width 202 height 28
click at [514, 20] on div "button" at bounding box center [511, 20] width 13 height 13
click at [514, 20] on div "Duplicate Delete" at bounding box center [750, 406] width 1500 height 812
click at [514, 20] on div "button" at bounding box center [511, 20] width 13 height 13
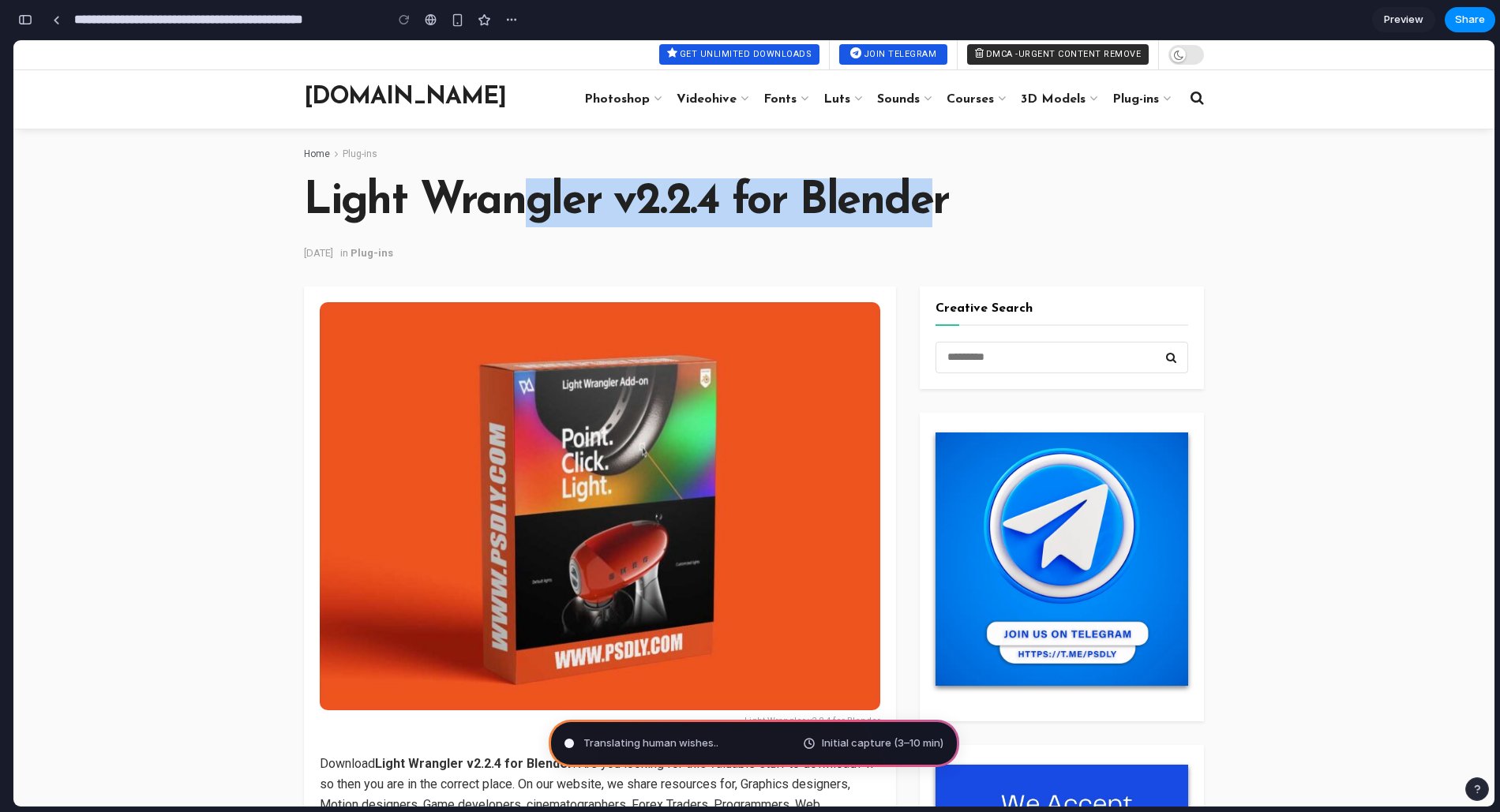
drag, startPoint x: 936, startPoint y: 197, endPoint x: 529, endPoint y: 209, distance: 407.2
click at [529, 209] on h1 "Light Wrangler v2.2.4 for Blender" at bounding box center [754, 203] width 900 height 49
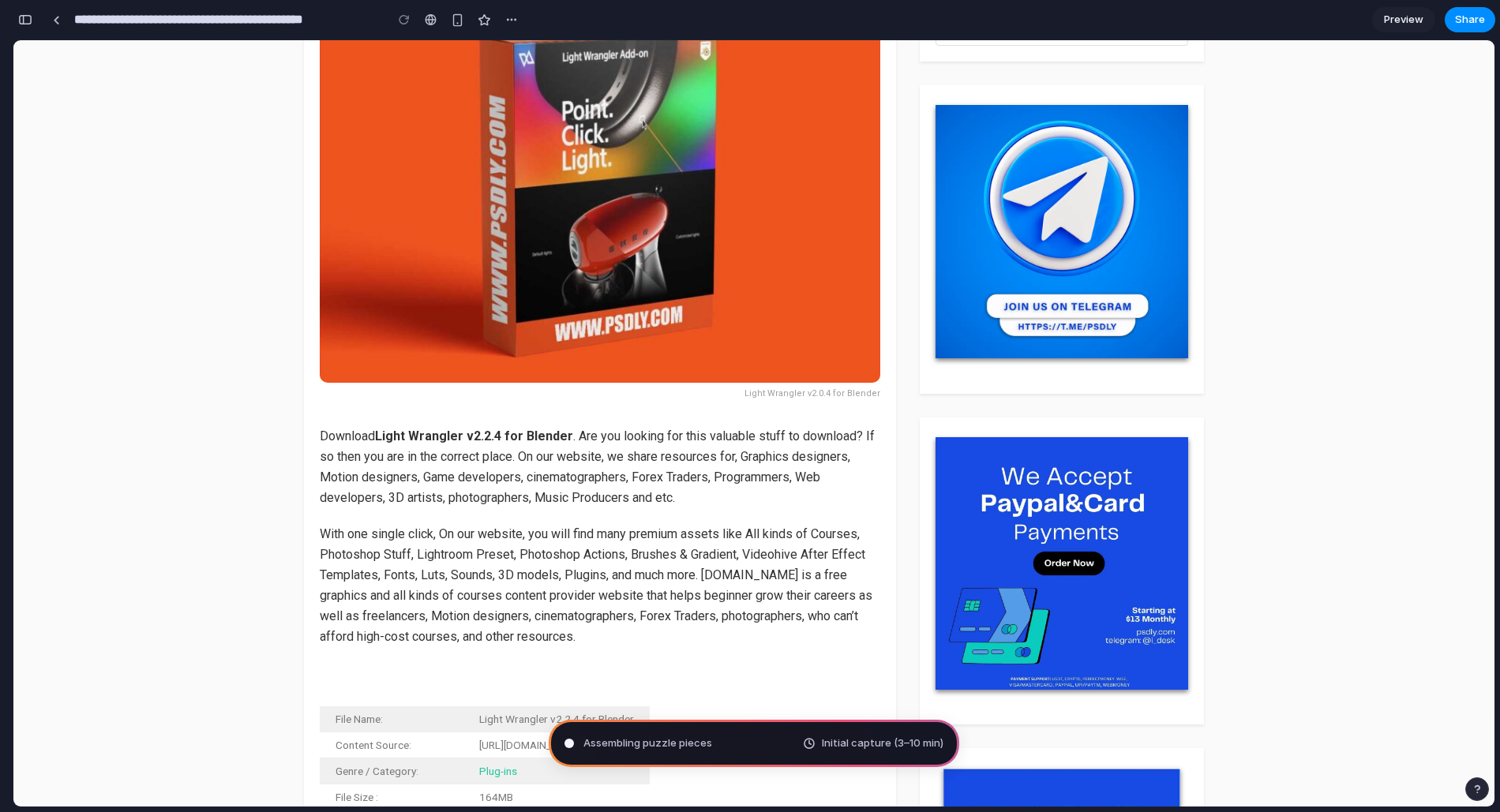
scroll to position [157, 0]
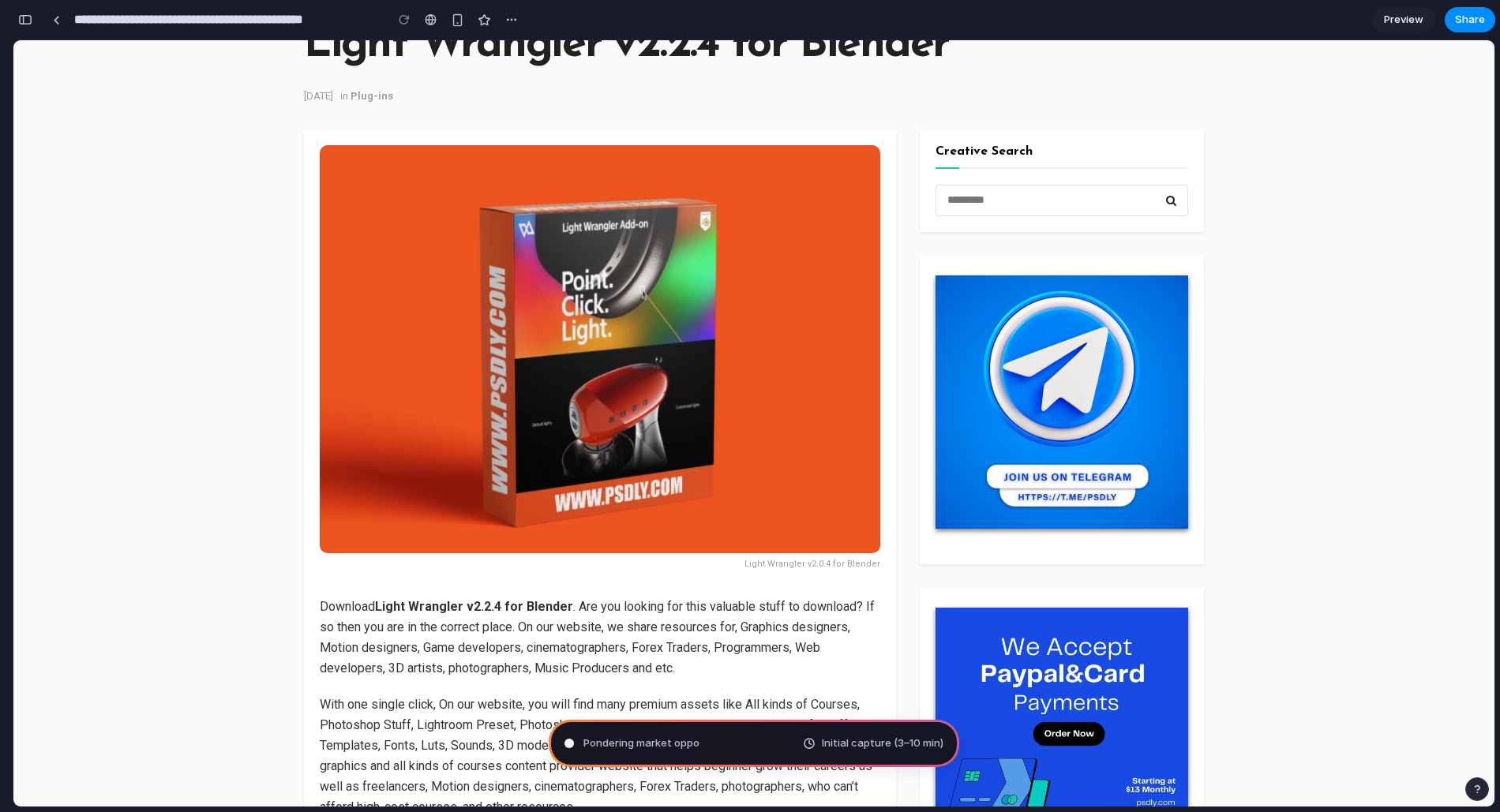
type input "**********"
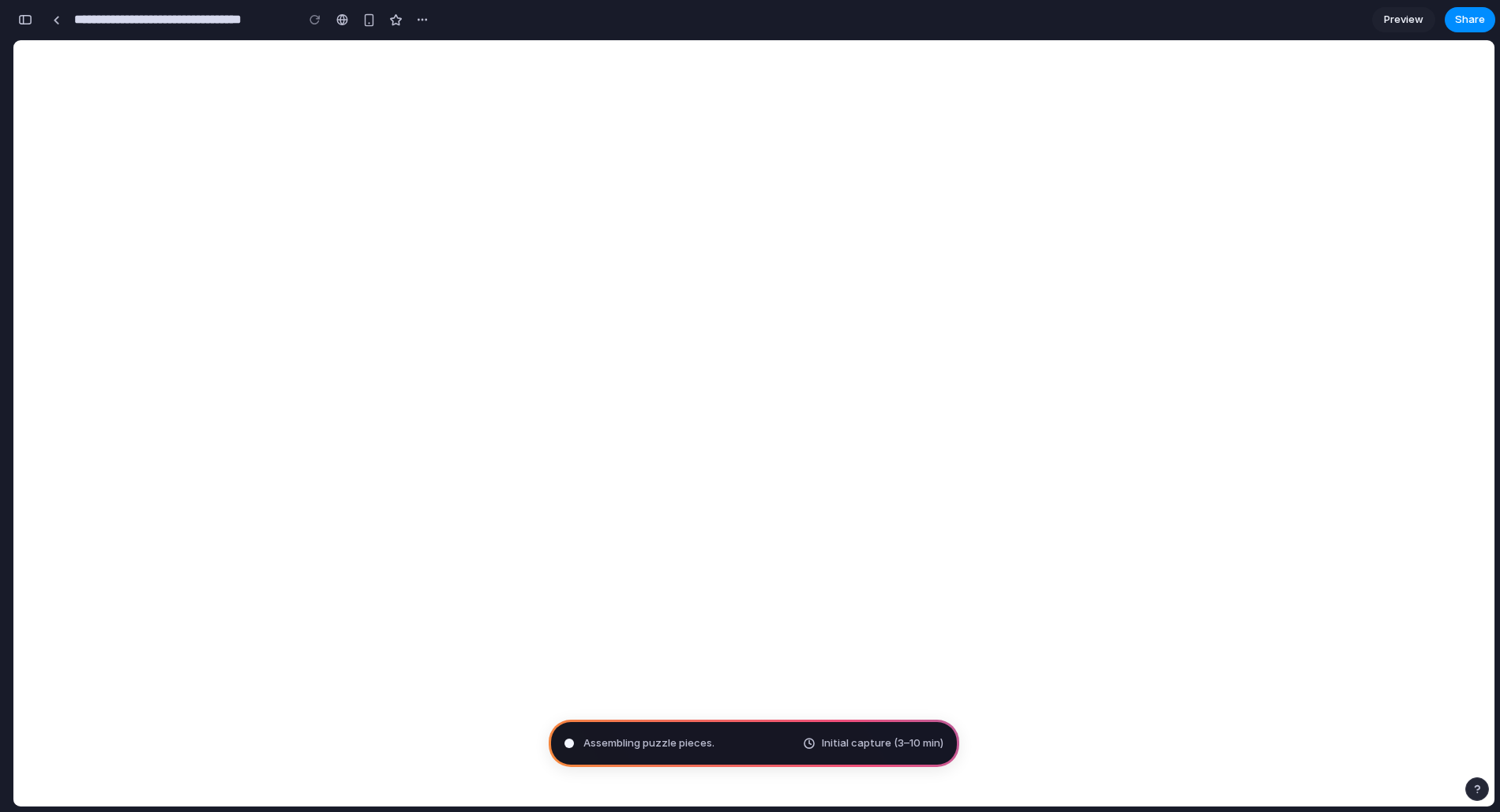
scroll to position [0, 0]
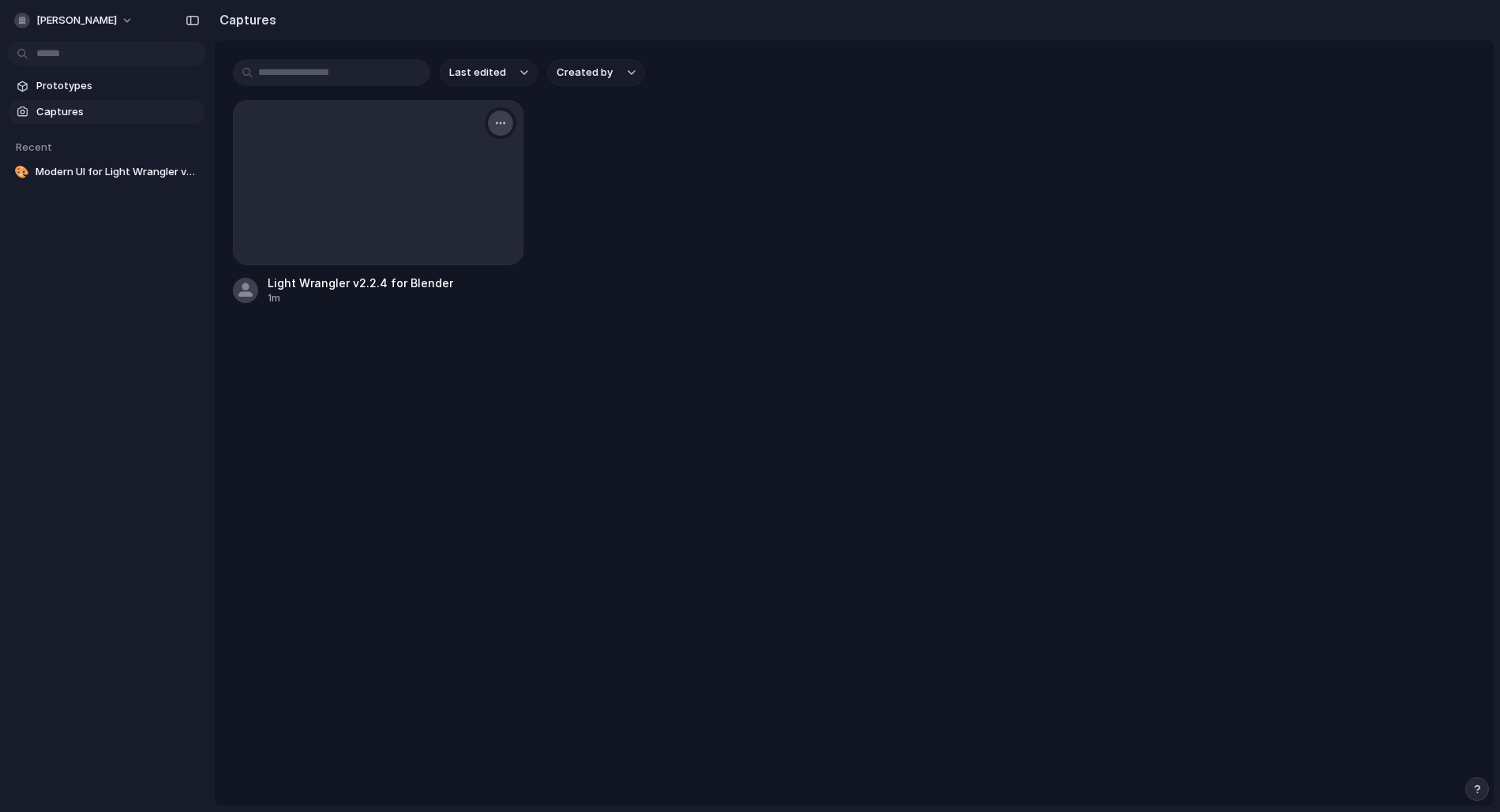
click at [499, 121] on div "button" at bounding box center [500, 123] width 13 height 13
click at [742, 285] on div "Create prototype Rename Copy link Open original page Delete" at bounding box center [750, 406] width 1500 height 812
click at [116, 165] on span "Modern UI for Light Wrangler v2.2.4" at bounding box center [117, 172] width 164 height 16
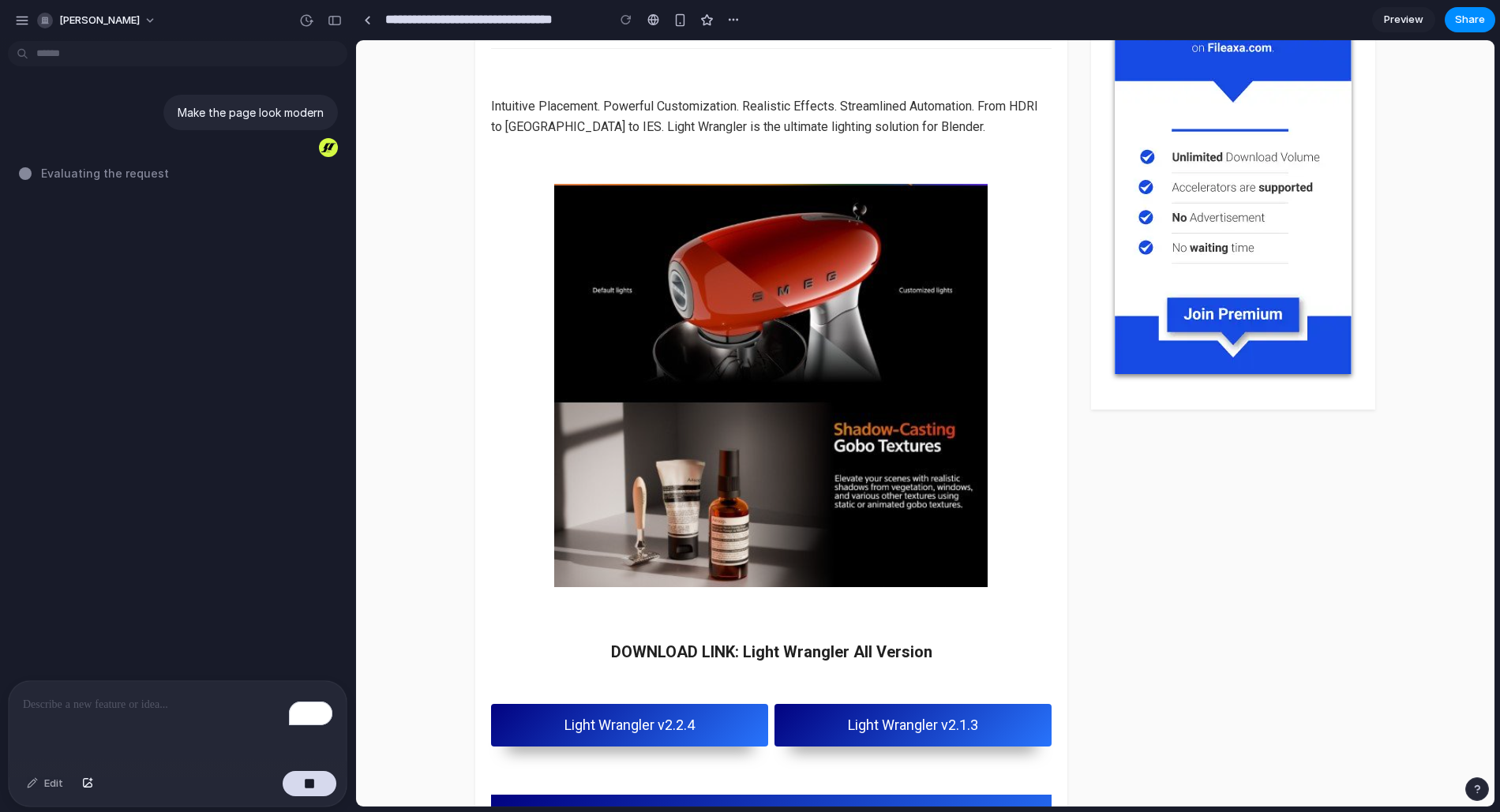
scroll to position [1169, 0]
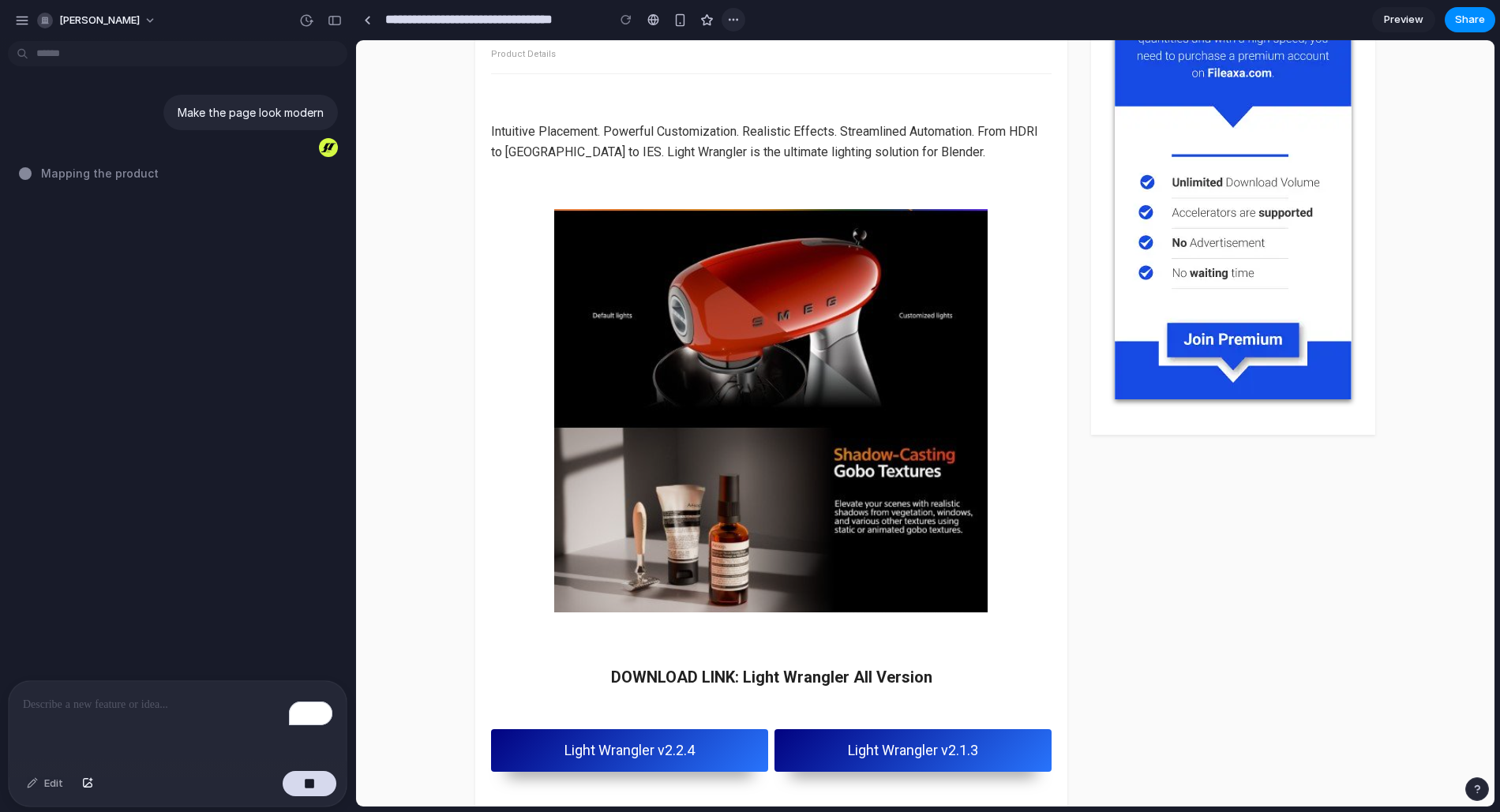
click at [732, 21] on div "button" at bounding box center [733, 20] width 13 height 13
click at [679, 21] on div "button" at bounding box center [680, 21] width 14 height 14
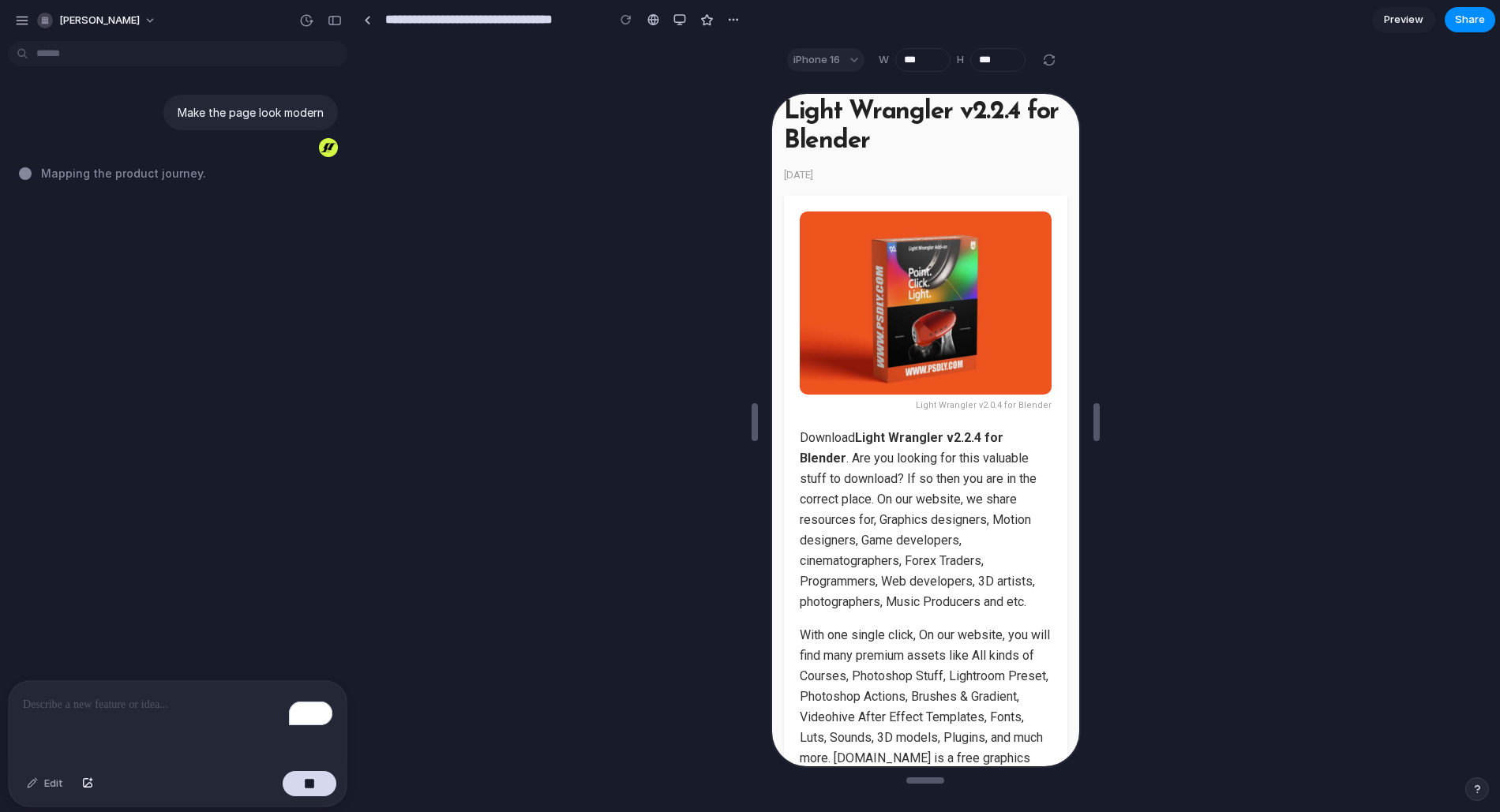
scroll to position [0, 0]
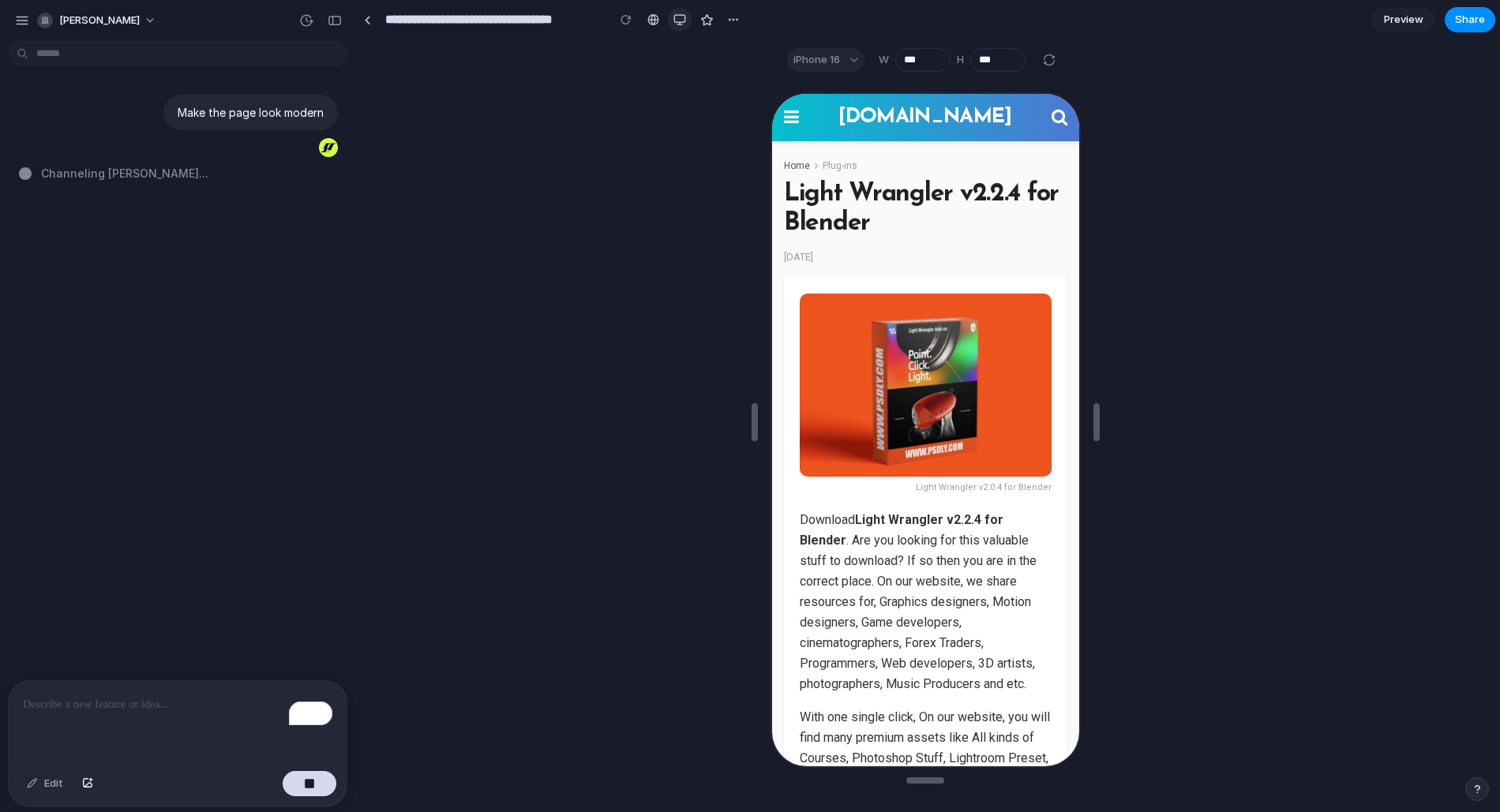
click at [680, 18] on div "button" at bounding box center [679, 20] width 13 height 13
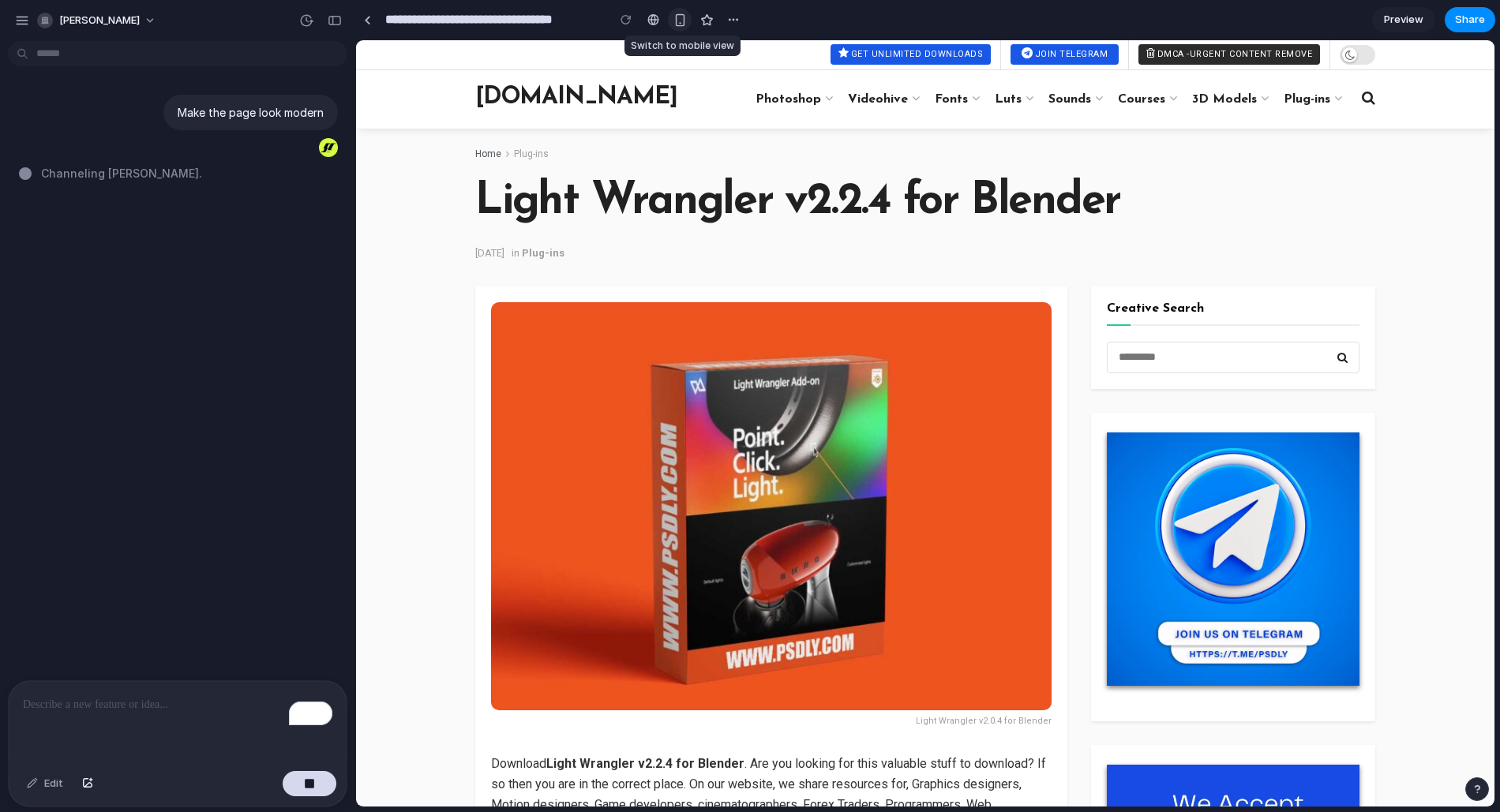
click at [678, 14] on div "button" at bounding box center [680, 21] width 14 height 14
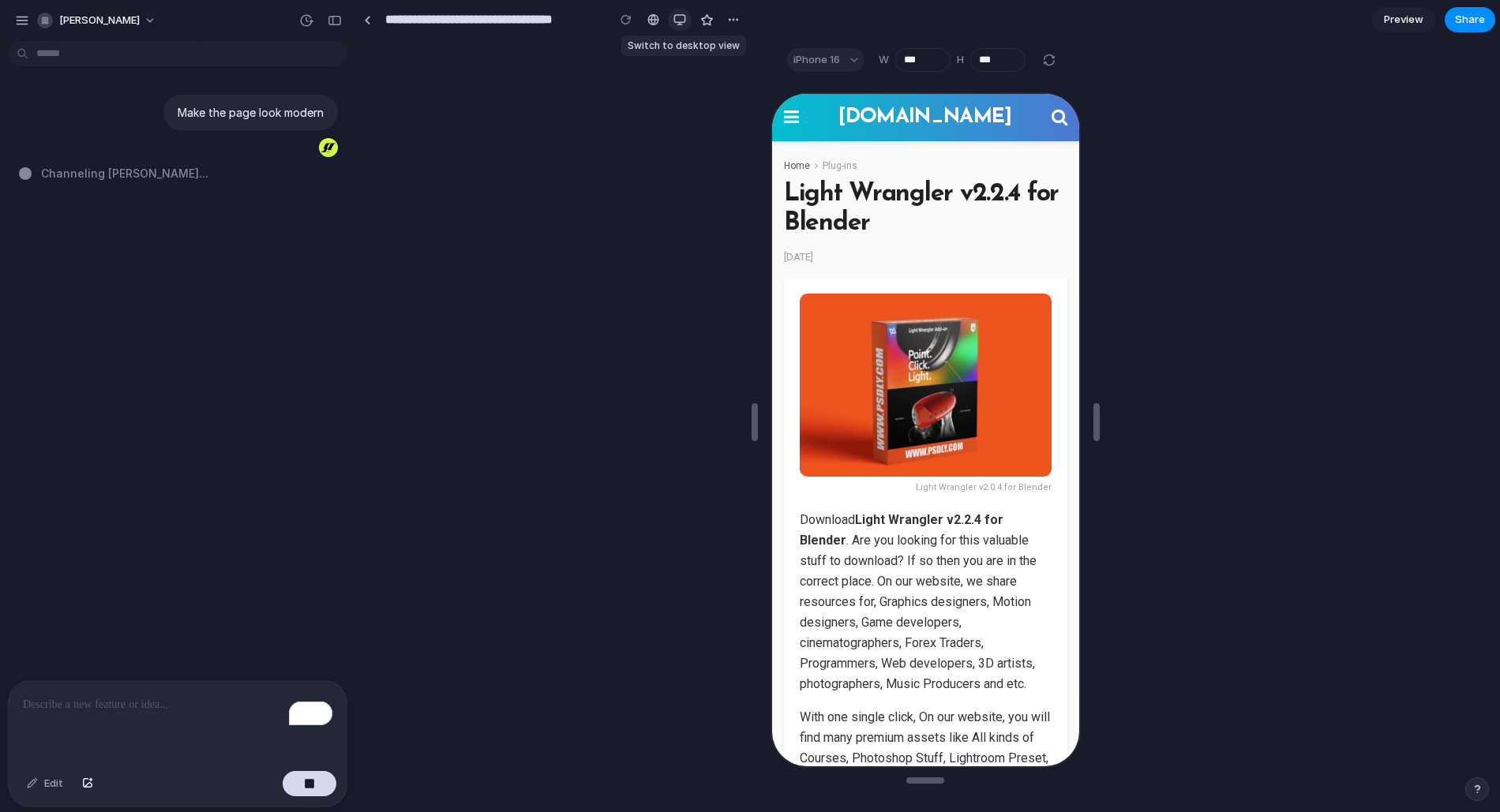
click at [678, 14] on div "button" at bounding box center [679, 20] width 13 height 13
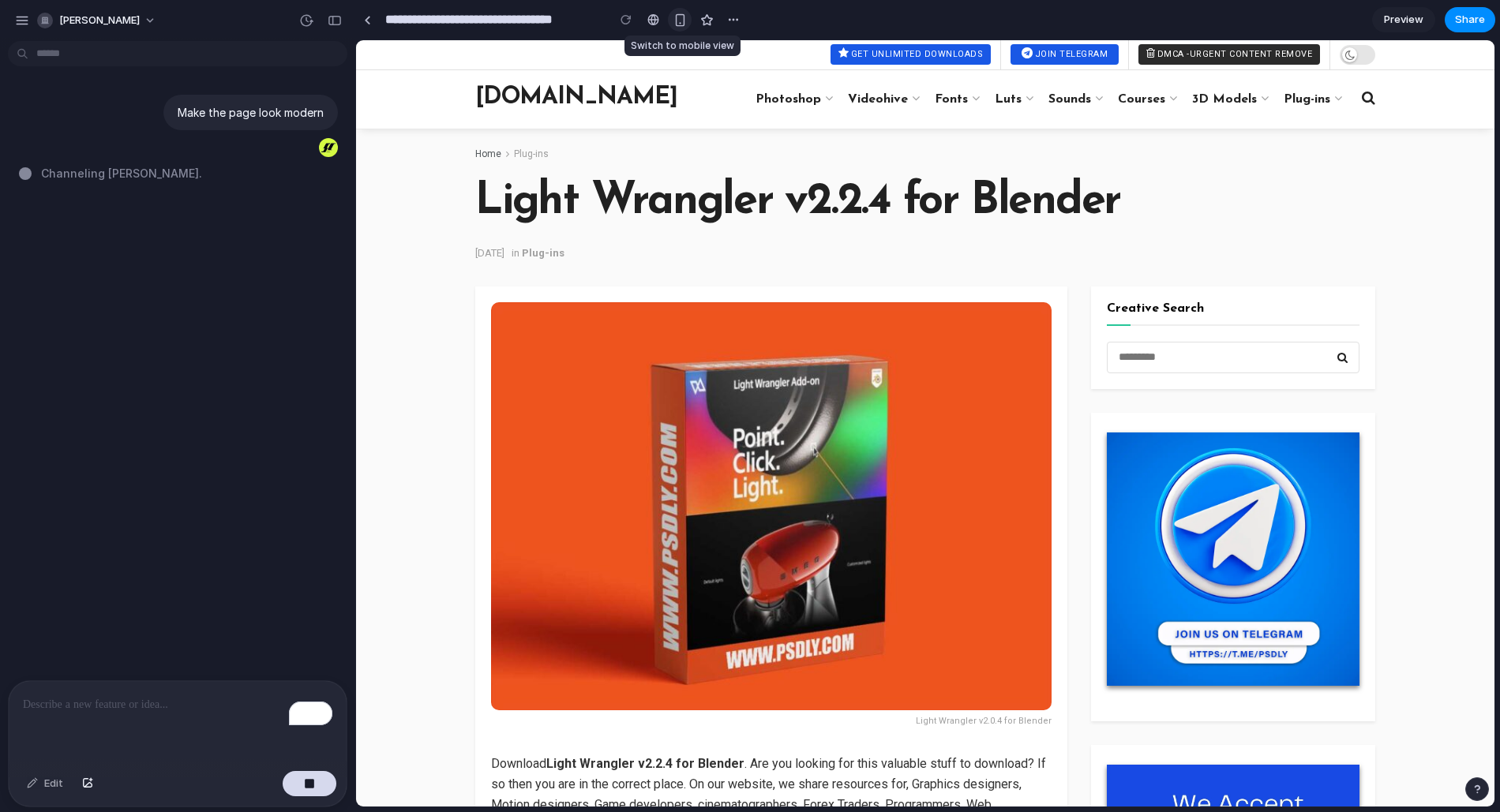
click at [678, 14] on div "button" at bounding box center [680, 21] width 14 height 14
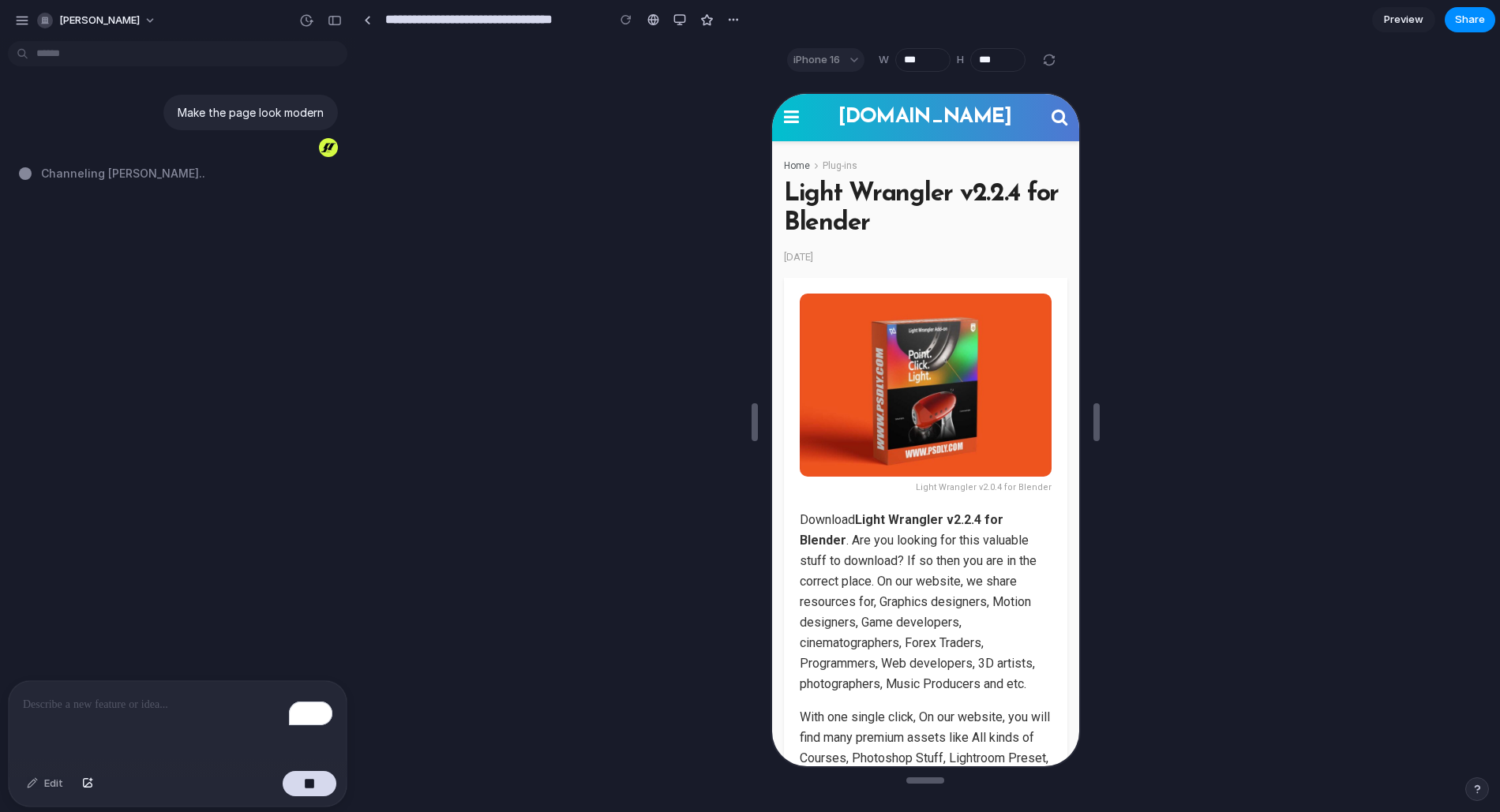
click at [853, 66] on div "iPhone 16" at bounding box center [826, 59] width 78 height 23
click at [850, 55] on div "iPhone 16" at bounding box center [826, 59] width 78 height 23
click at [679, 14] on div "button" at bounding box center [679, 20] width 13 height 13
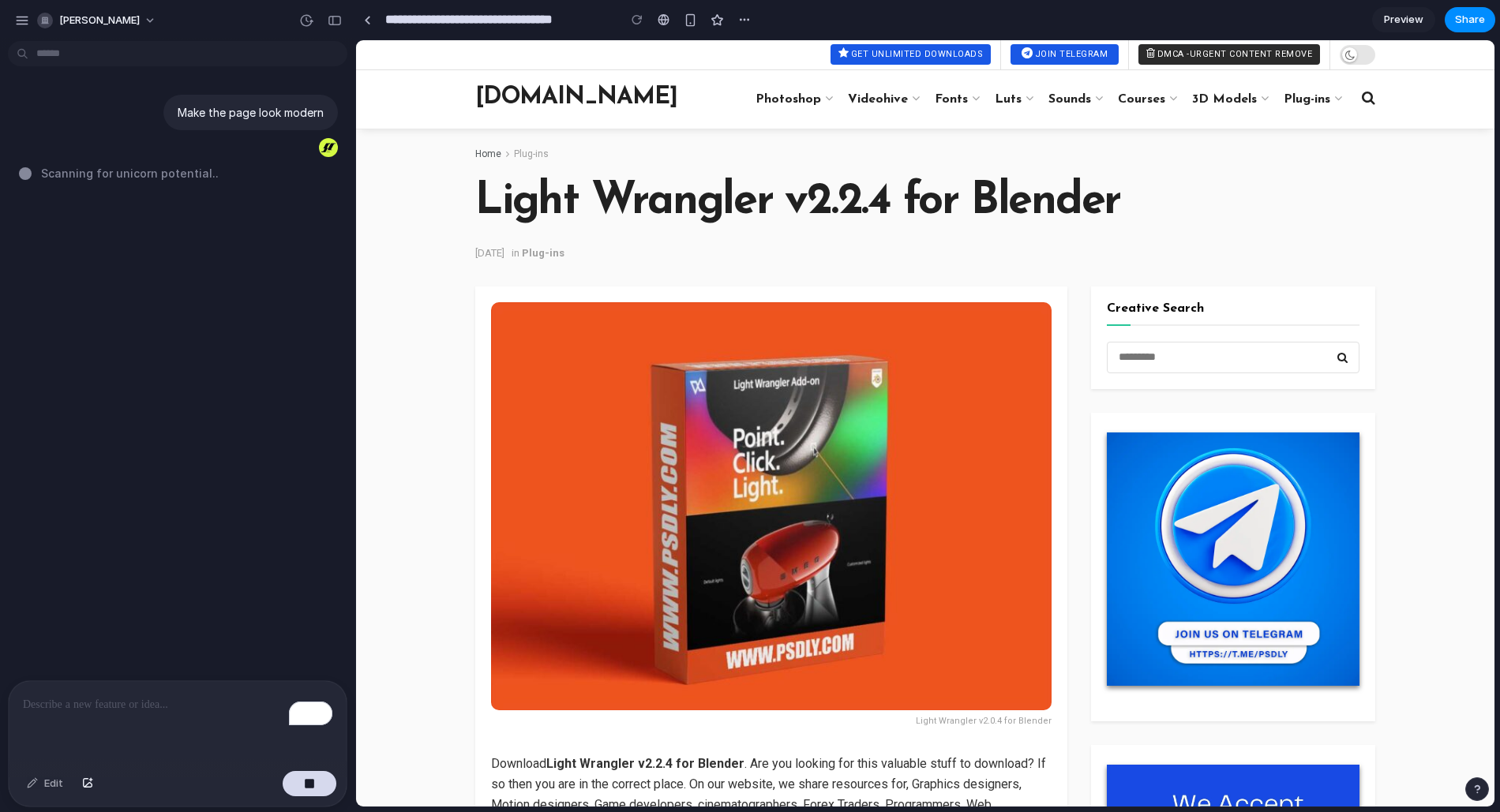
click at [1353, 48] on span at bounding box center [1357, 54] width 35 height 20
click at [1352, 58] on span at bounding box center [1357, 54] width 35 height 20
click at [560, 91] on link "PSDLY.COM" at bounding box center [576, 100] width 202 height 28
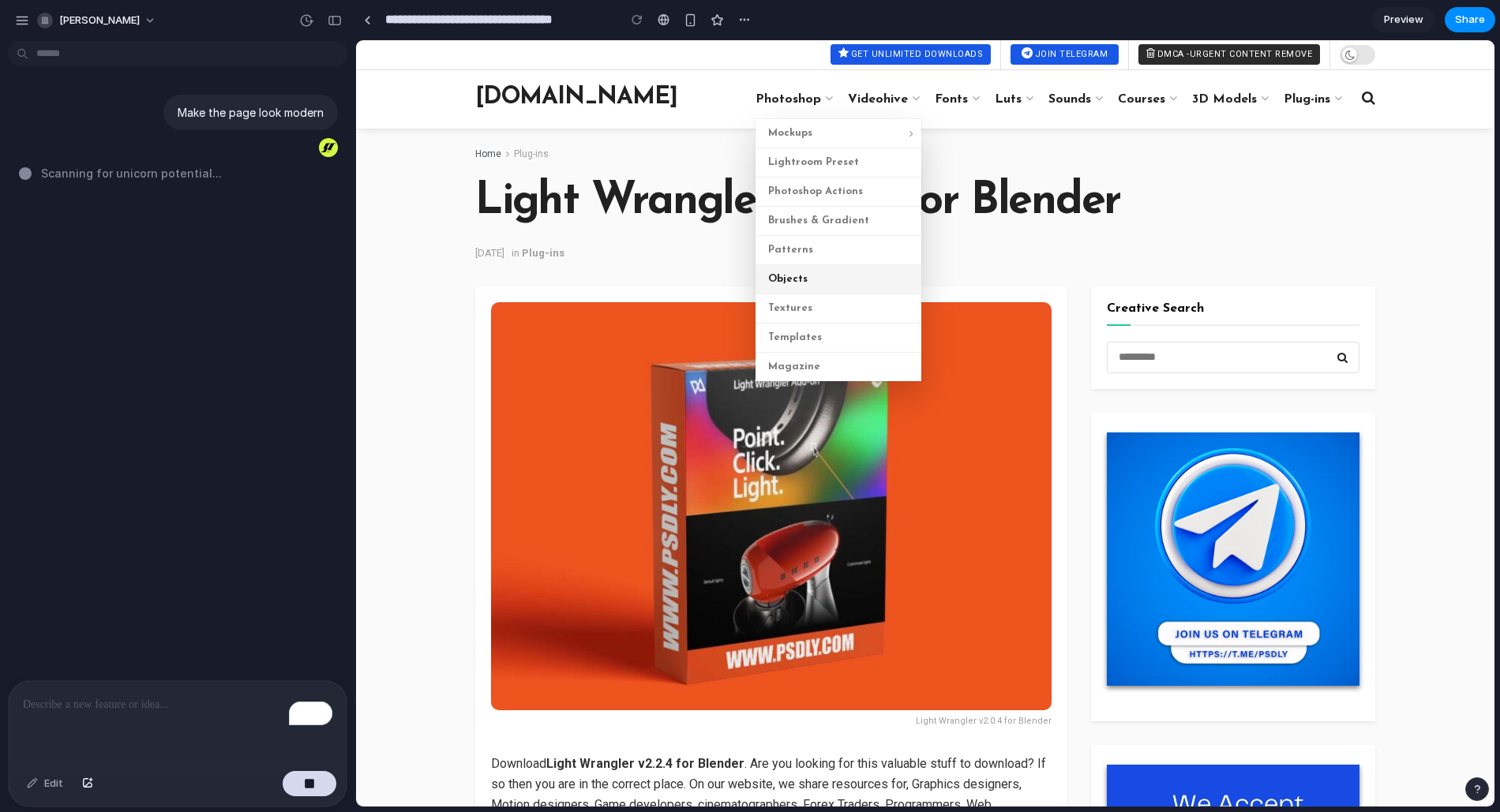
click at [822, 291] on link "Objects" at bounding box center [838, 280] width 166 height 29
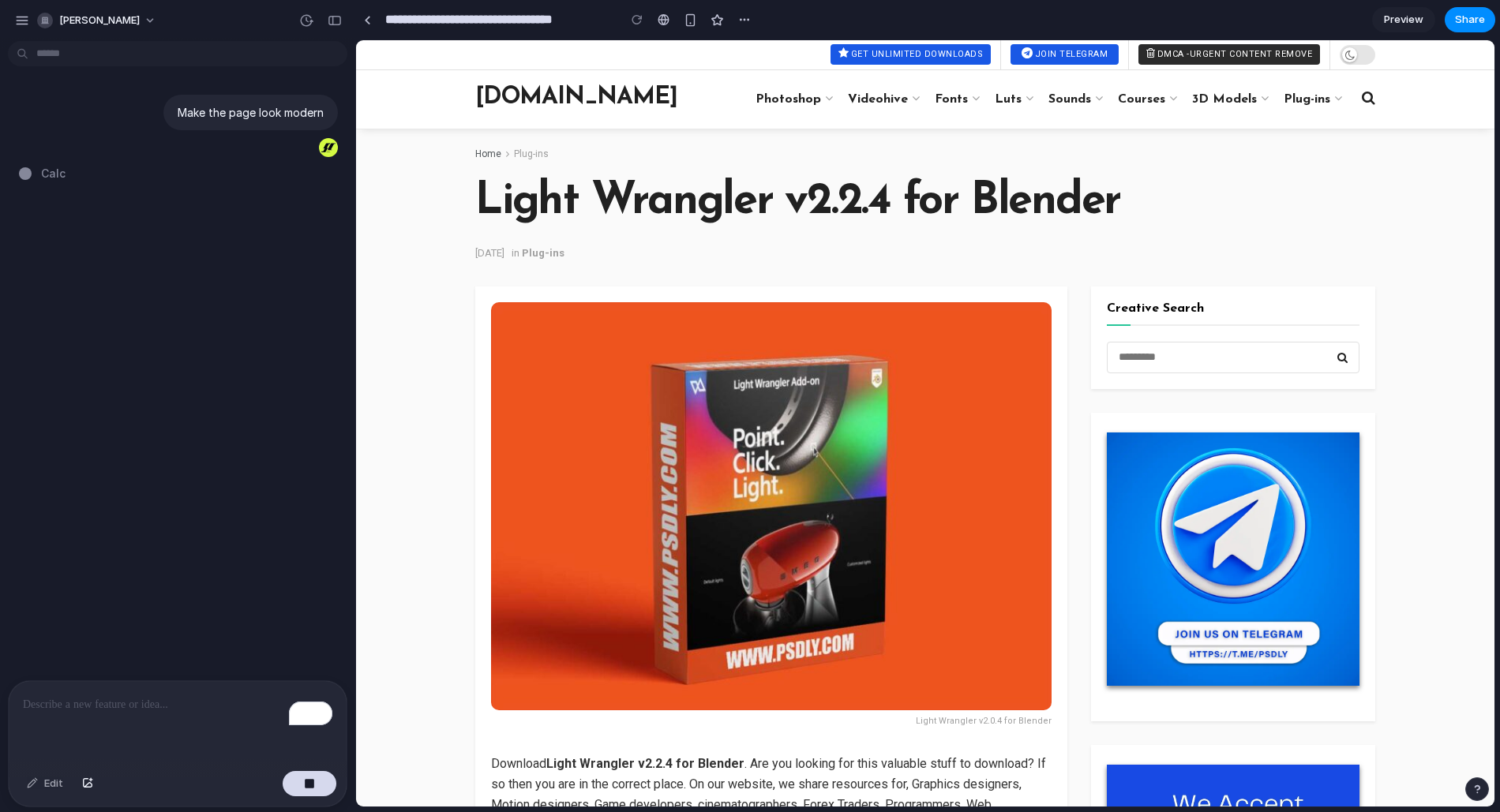
click at [887, 351] on img at bounding box center [772, 506] width 560 height 408
click at [1155, 368] on input "text" at bounding box center [1233, 358] width 253 height 32
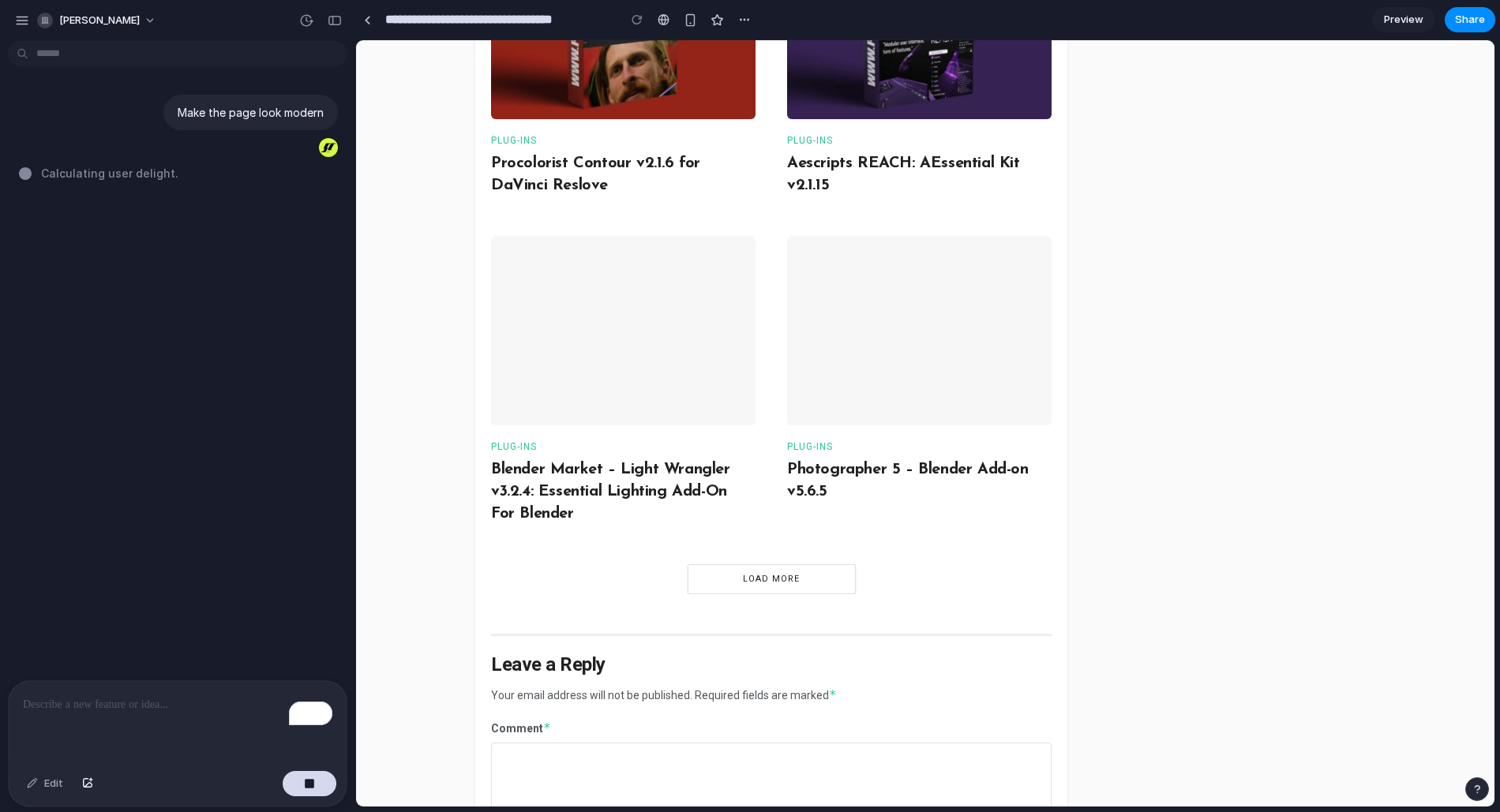
scroll to position [2355, 0]
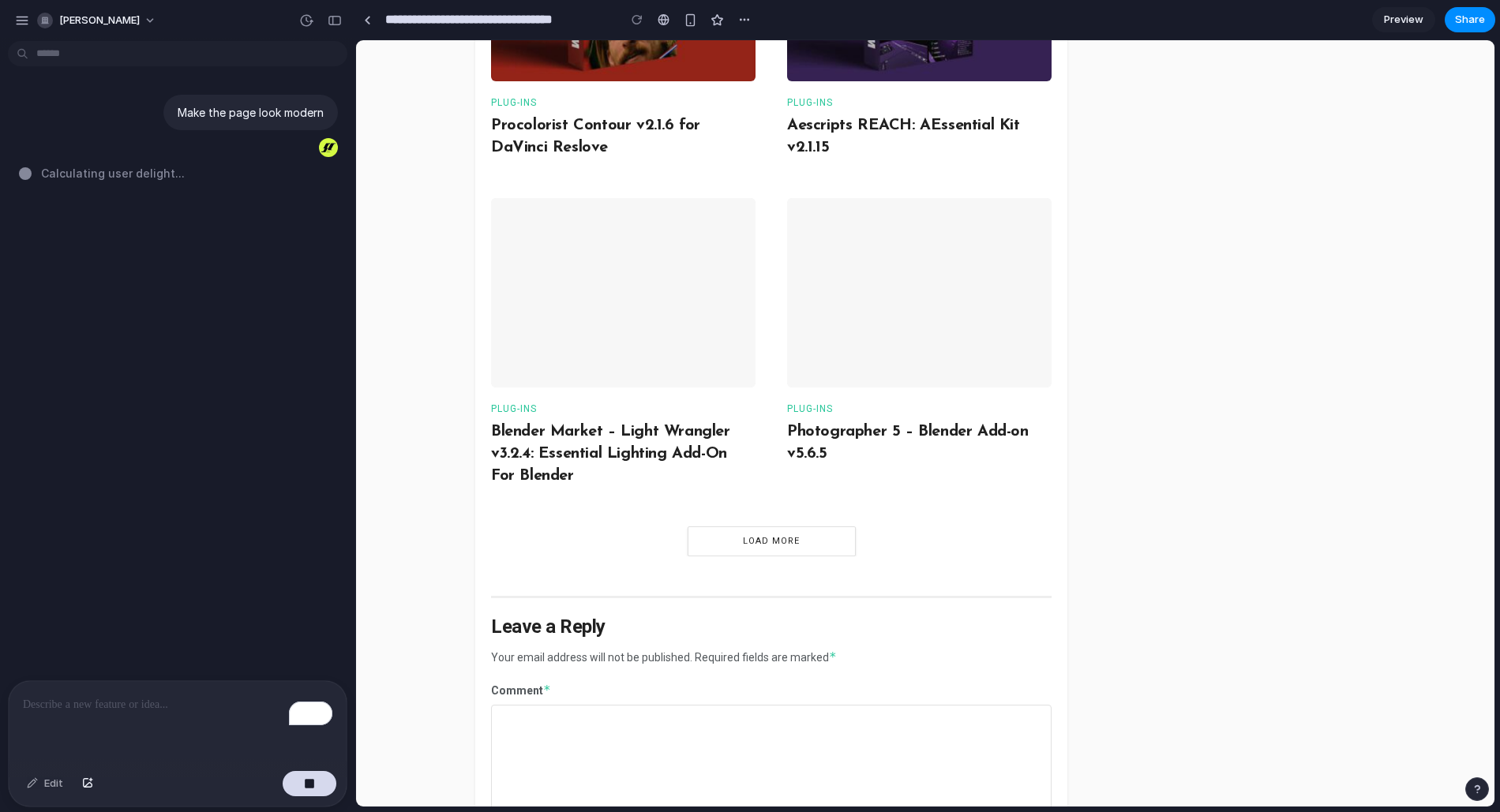
click at [949, 393] on article "Plug-ins Photographer 5 – Blender Add-on v5.6.5 ..." at bounding box center [934, 335] width 296 height 275
click at [666, 311] on img "Read article: Blender Market – Light Wrangler v3.2.4: Essential Lighting Add-On…" at bounding box center [623, 293] width 265 height 190
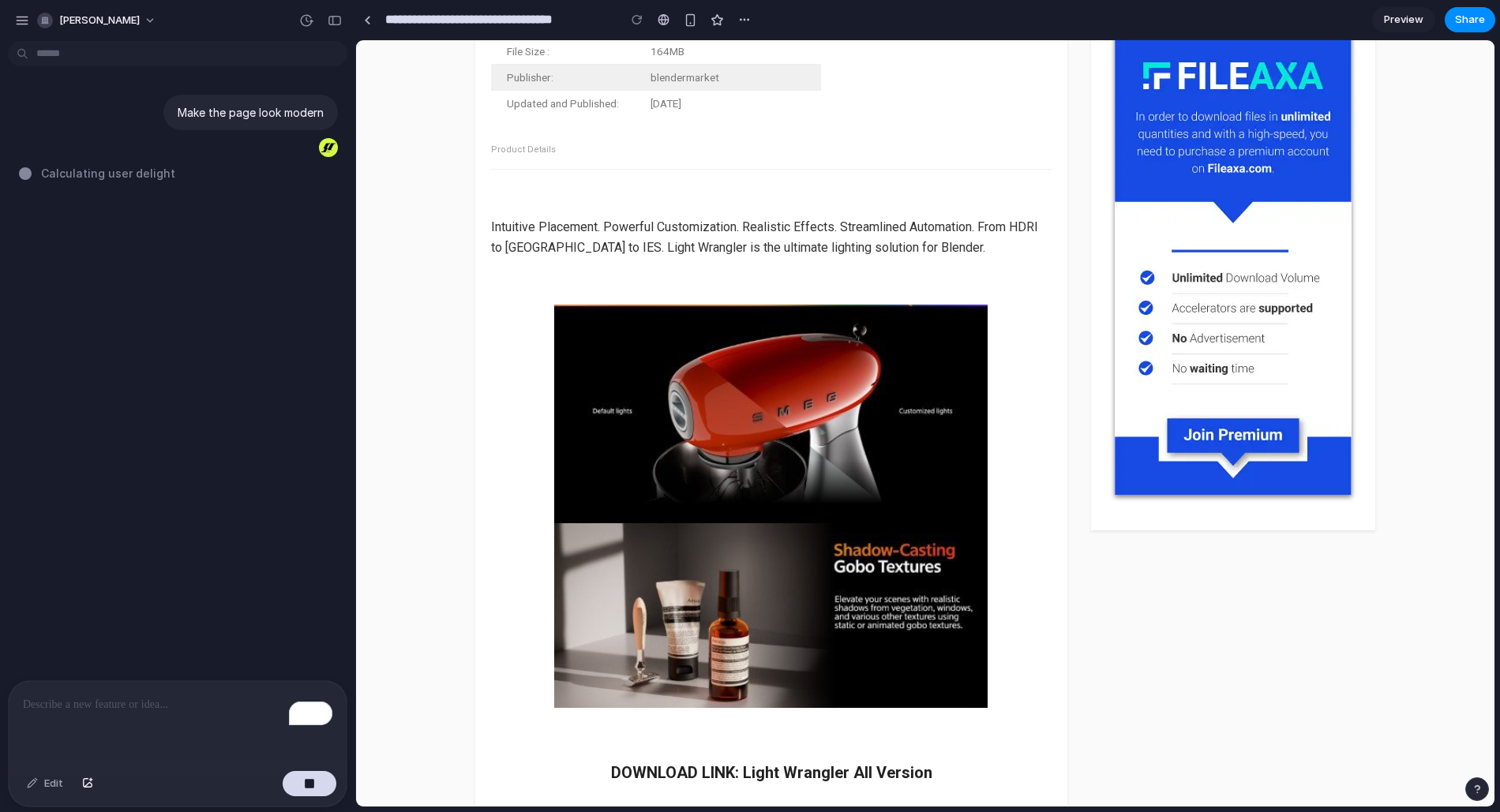
scroll to position [0, 0]
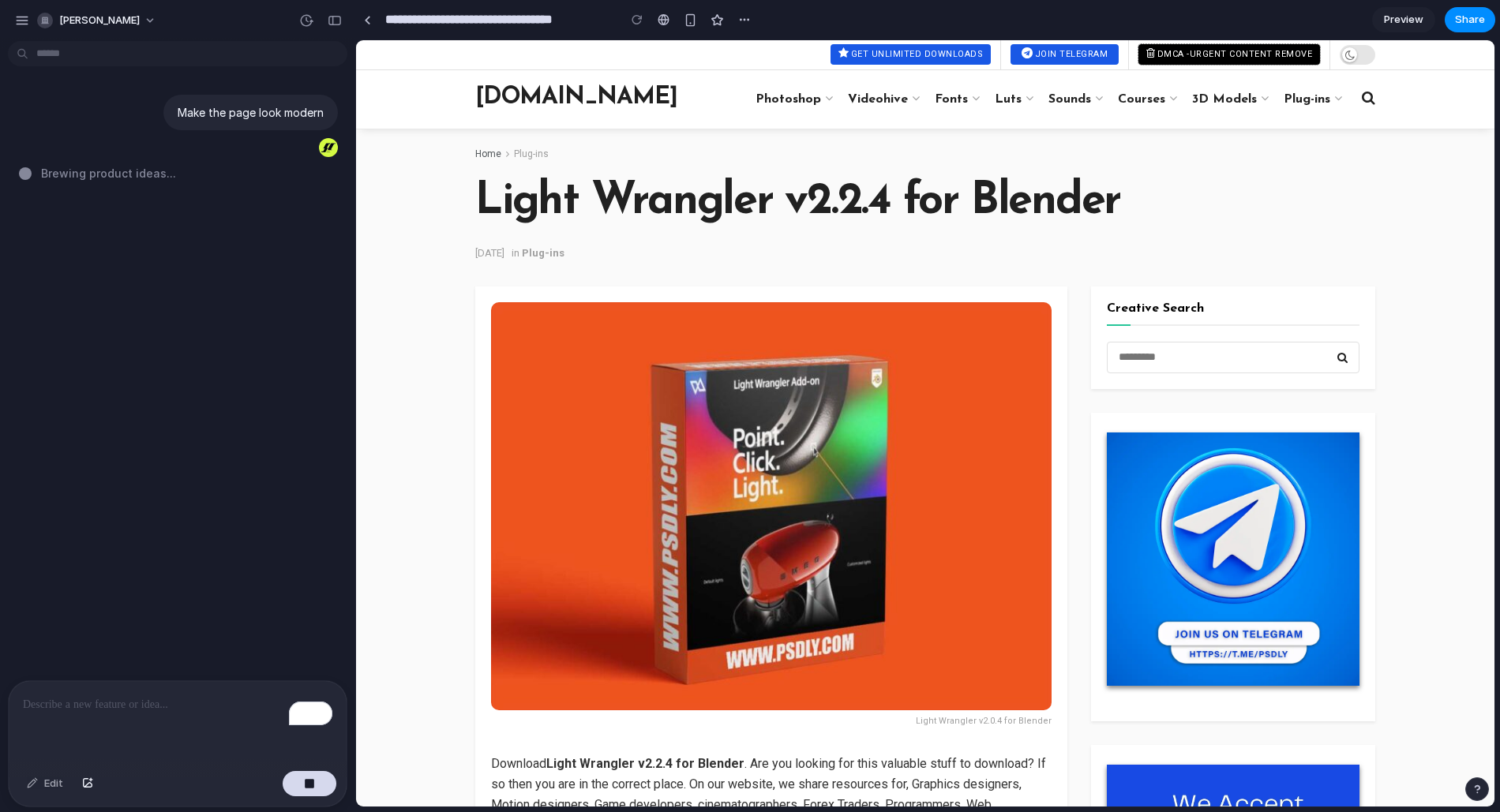
click at [1165, 47] on link "DMCA -Urgent Content Remove" at bounding box center [1229, 54] width 182 height 21
click at [1247, 347] on input "text" at bounding box center [1233, 358] width 253 height 32
